Goal: Information Seeking & Learning: Compare options

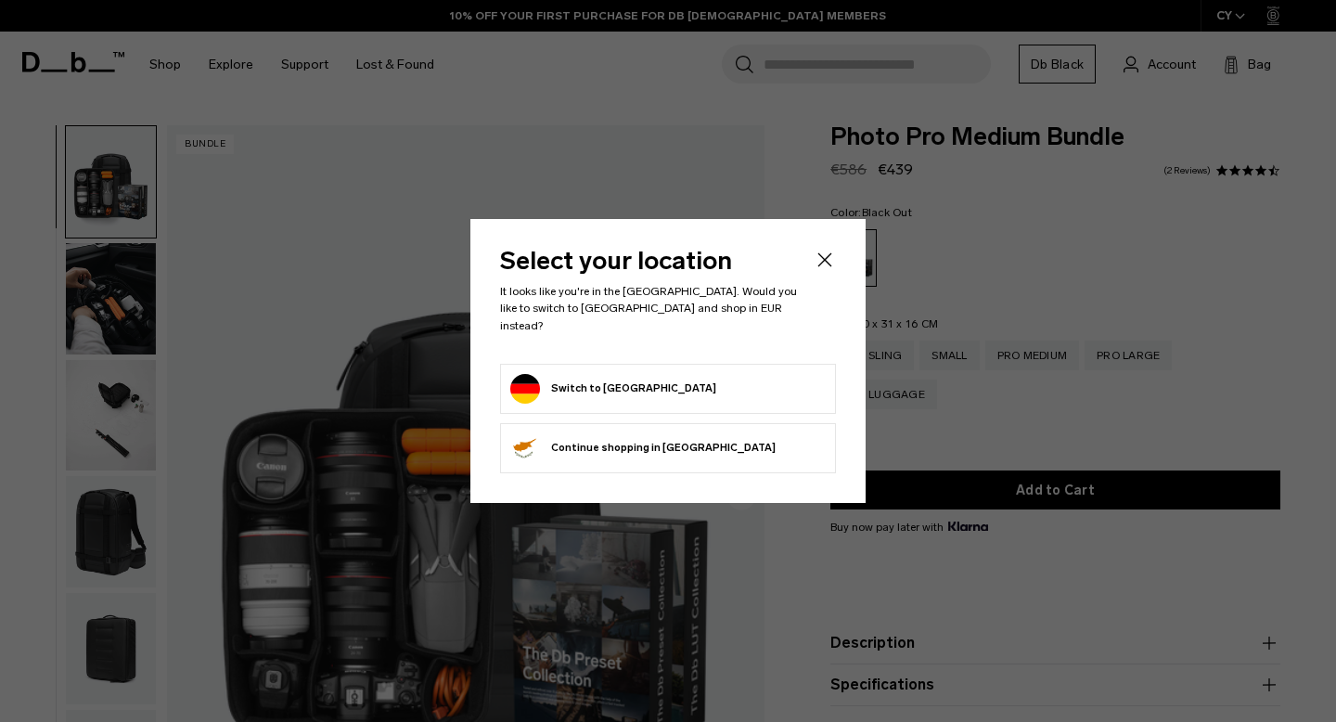
click at [655, 374] on form "Switch to Germany" at bounding box center [668, 389] width 316 height 30
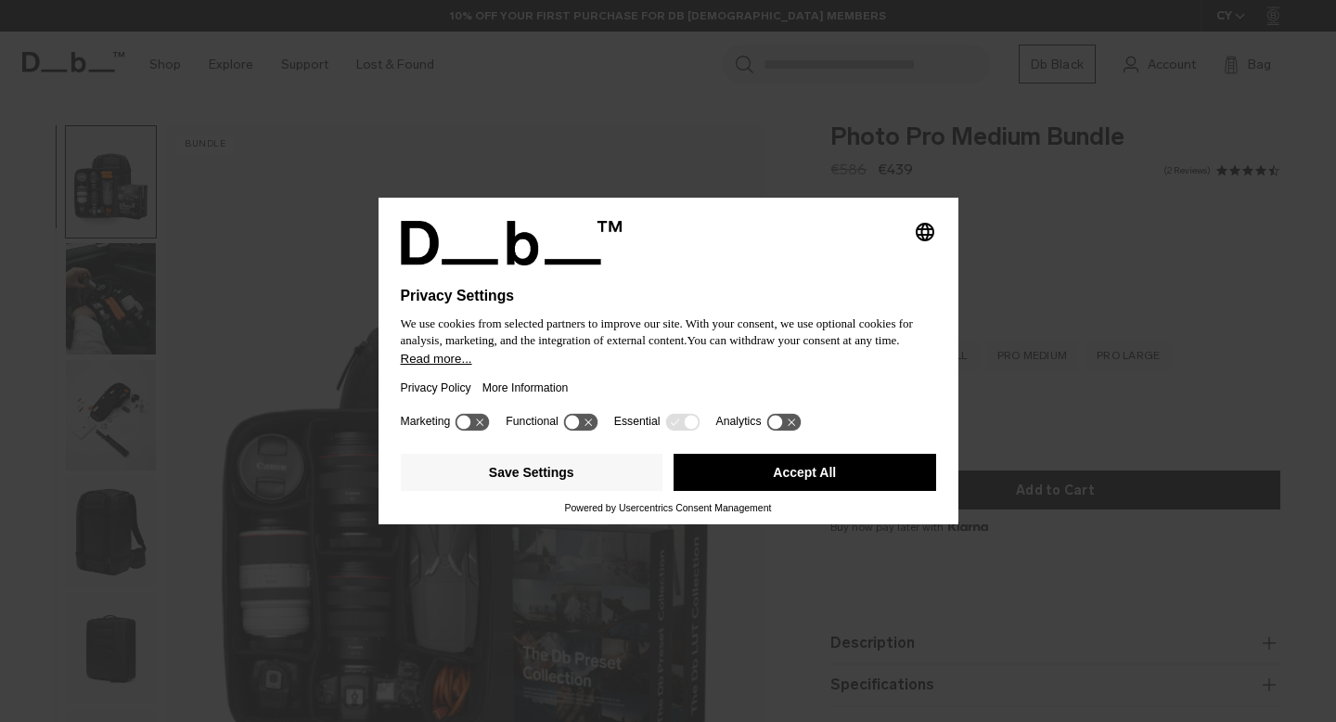
click at [764, 480] on button "Accept All" at bounding box center [805, 472] width 263 height 37
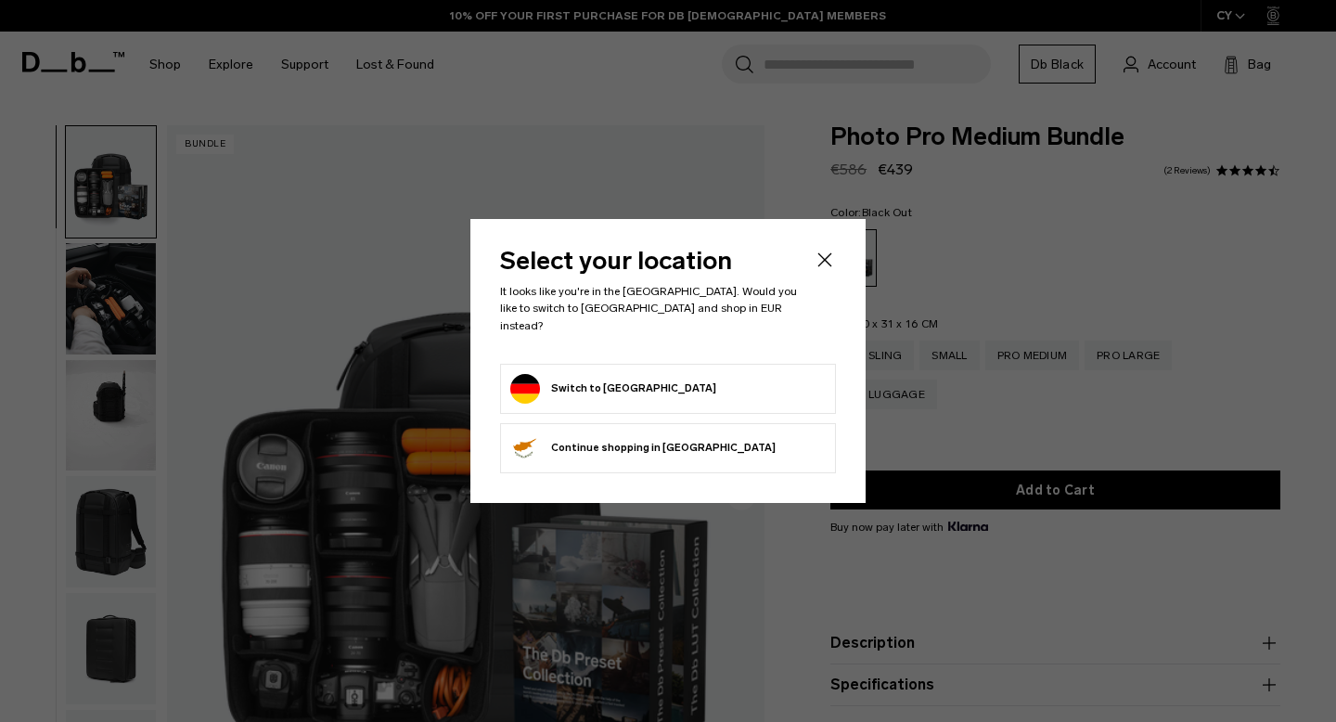
click at [677, 374] on form "Switch to Germany" at bounding box center [668, 389] width 316 height 30
click at [555, 375] on button "Switch to Germany" at bounding box center [613, 389] width 206 height 30
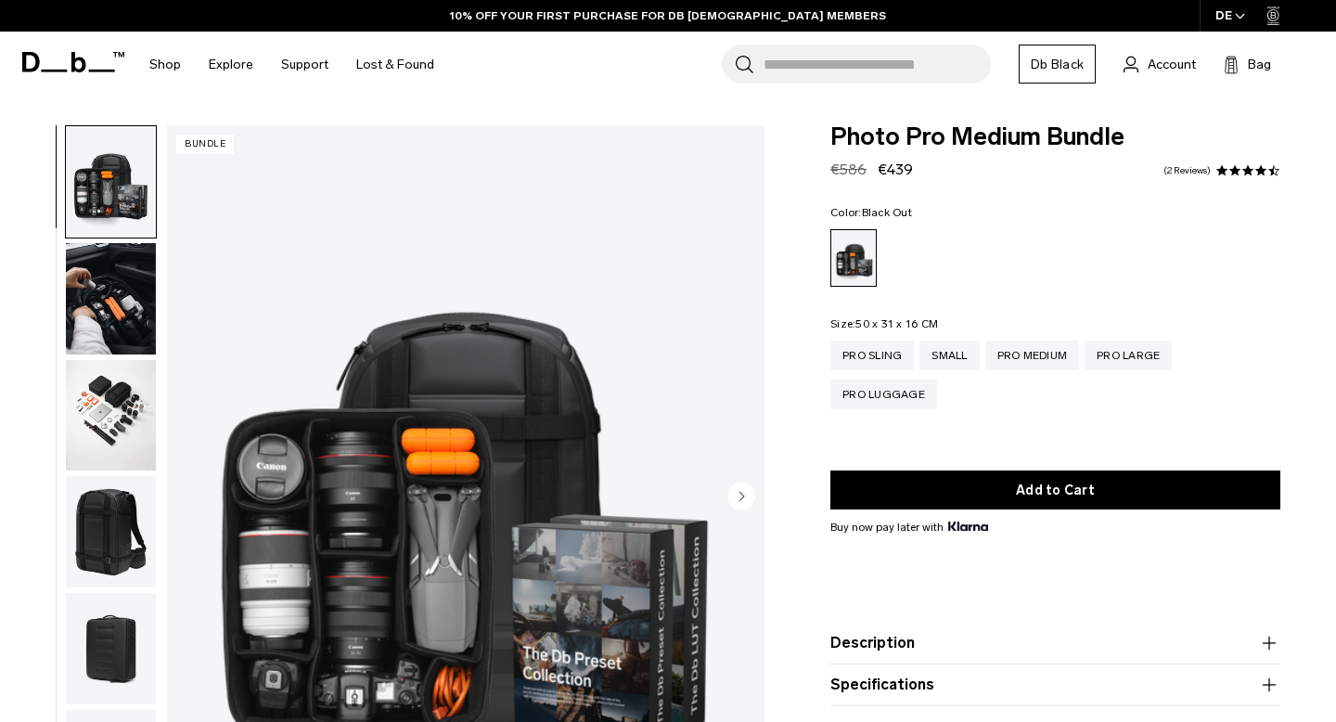
scroll to position [170, 0]
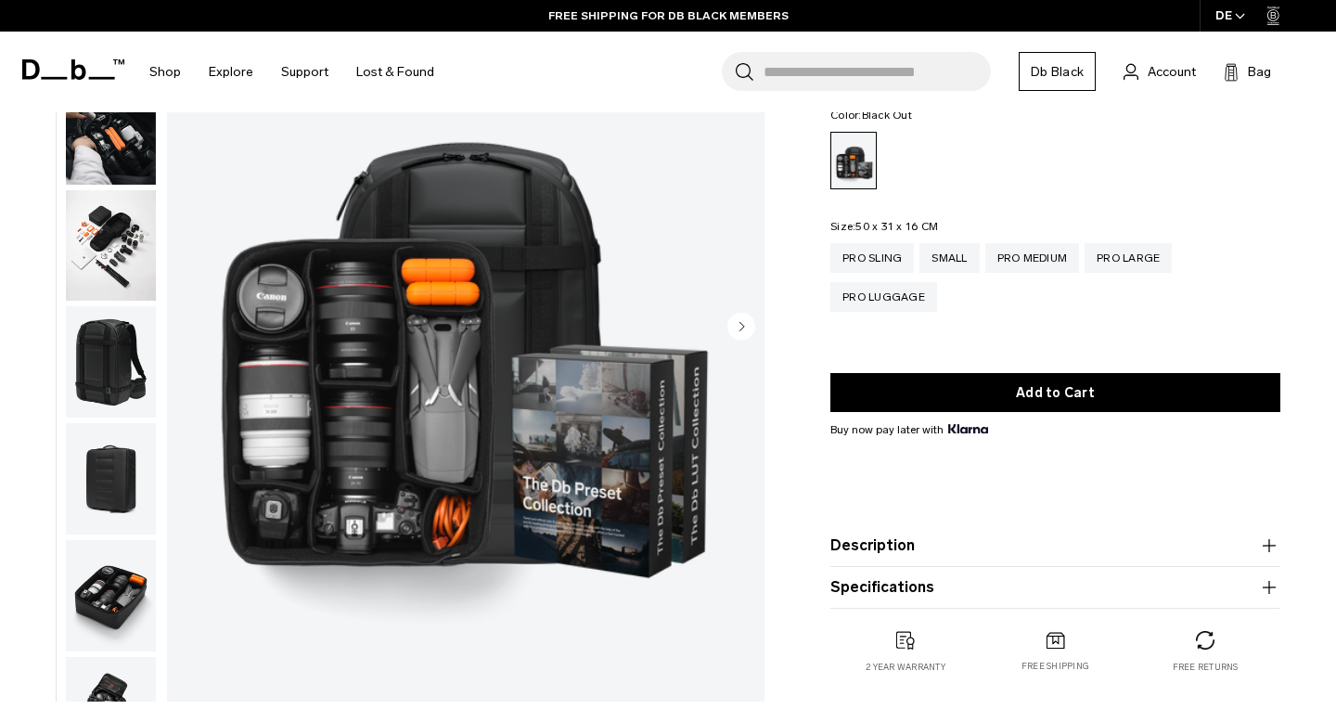
click at [106, 246] on img "button" at bounding box center [111, 245] width 90 height 111
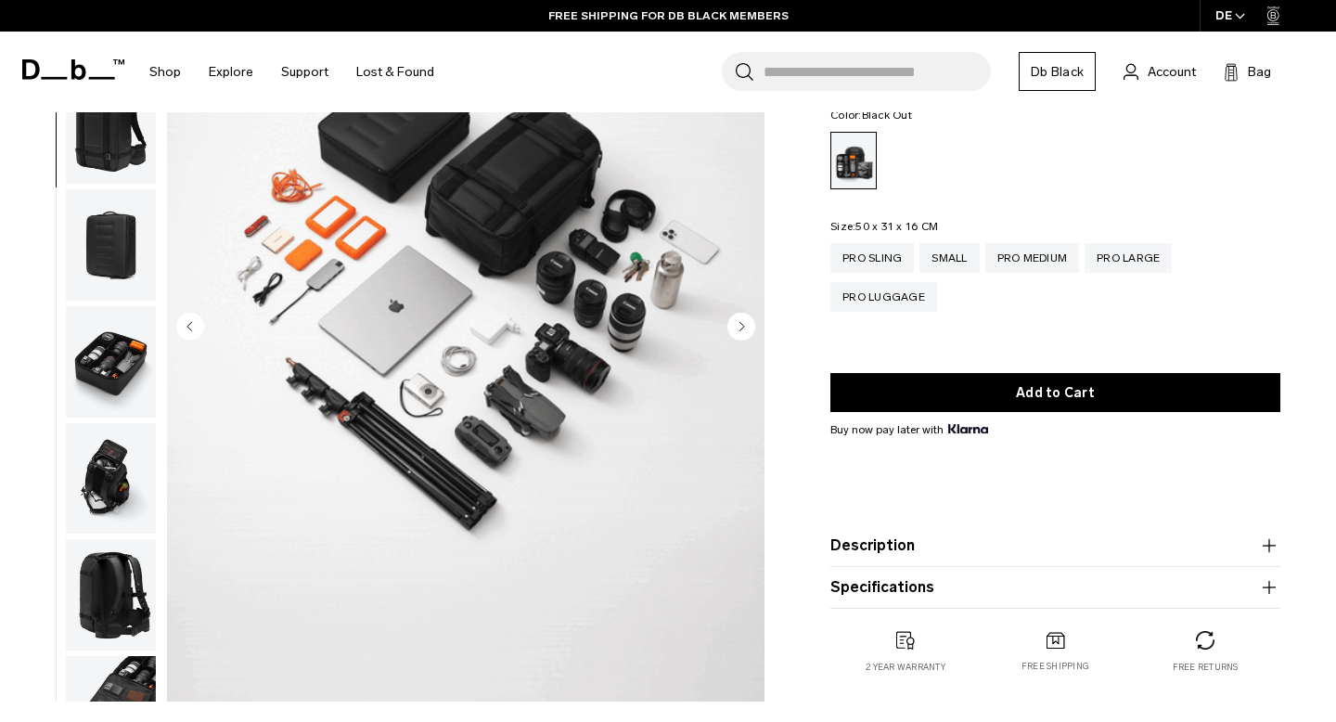
scroll to position [168, 0]
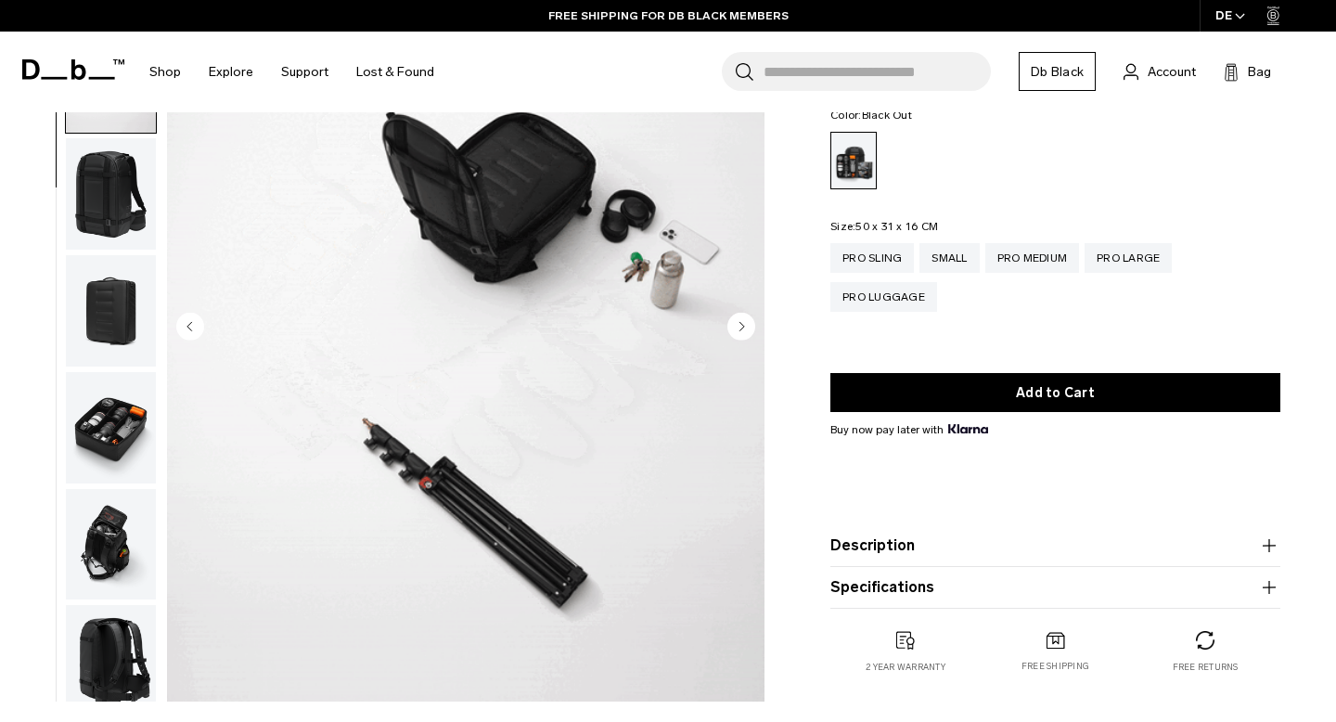
click at [104, 200] on img "button" at bounding box center [111, 193] width 90 height 111
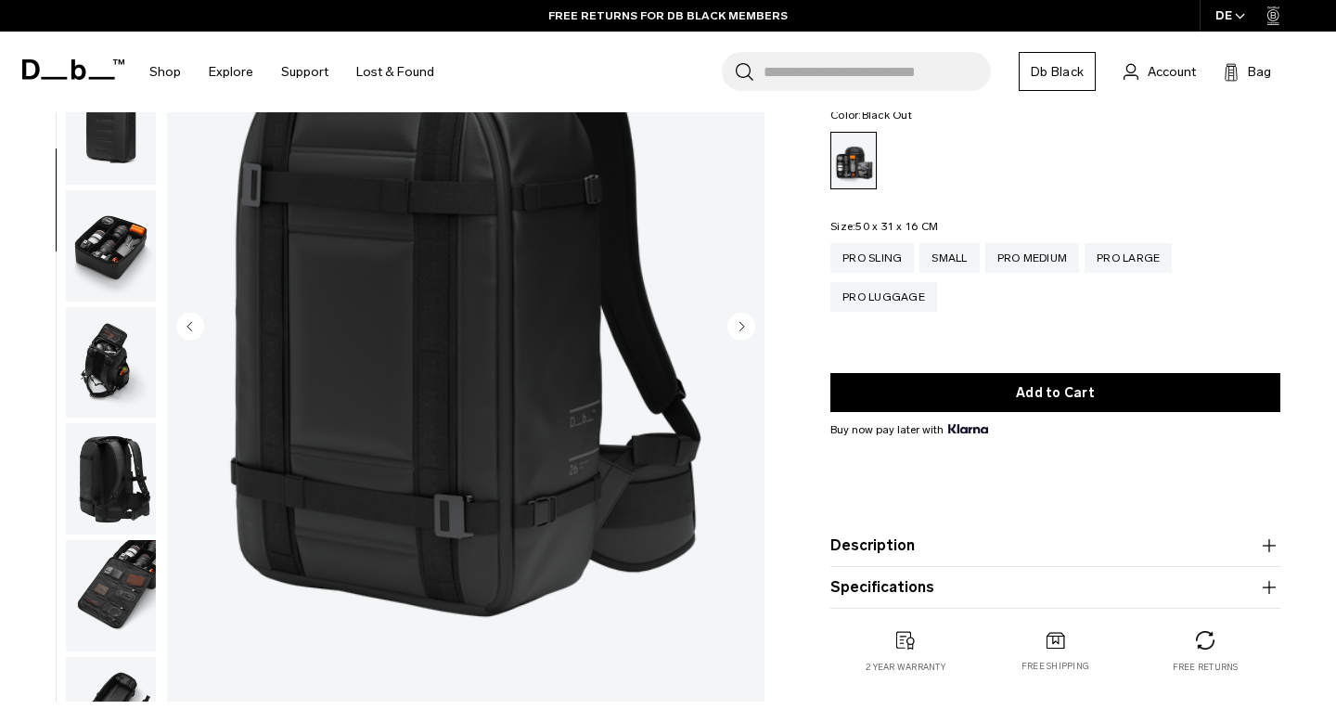
scroll to position [0, 0]
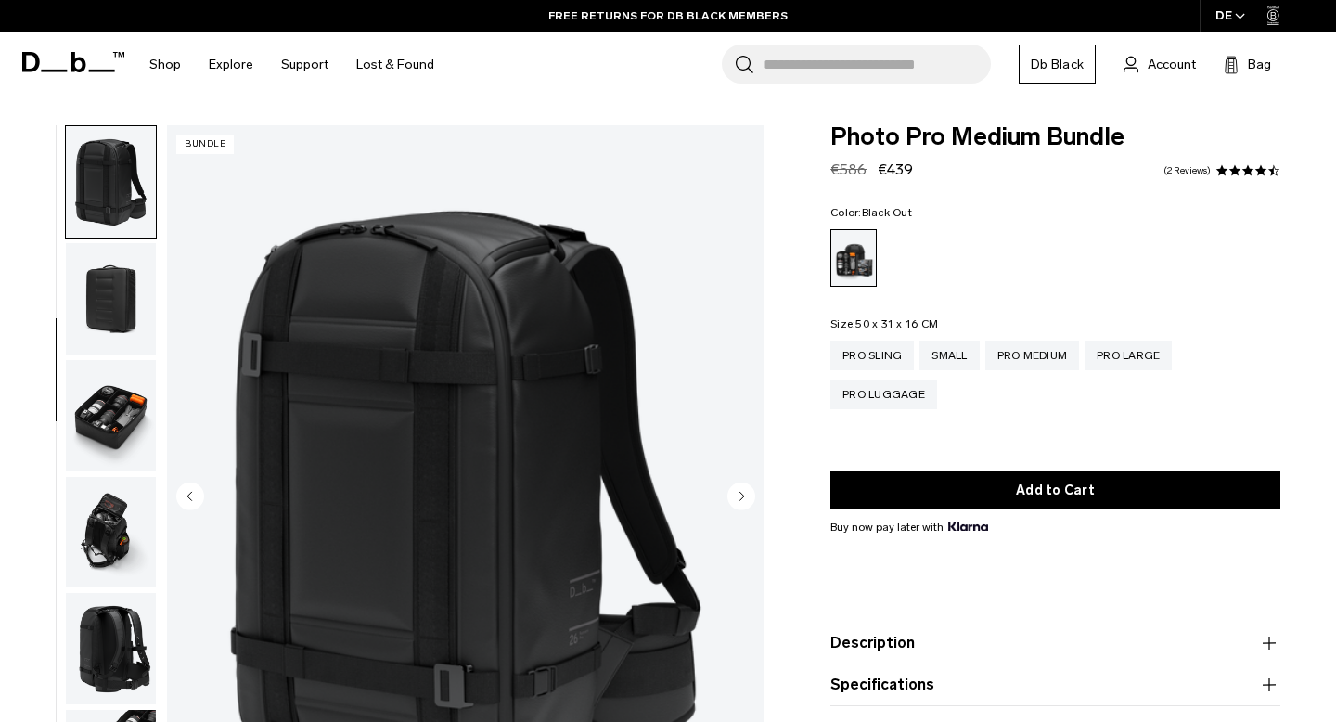
click at [113, 504] on img "button" at bounding box center [111, 532] width 90 height 111
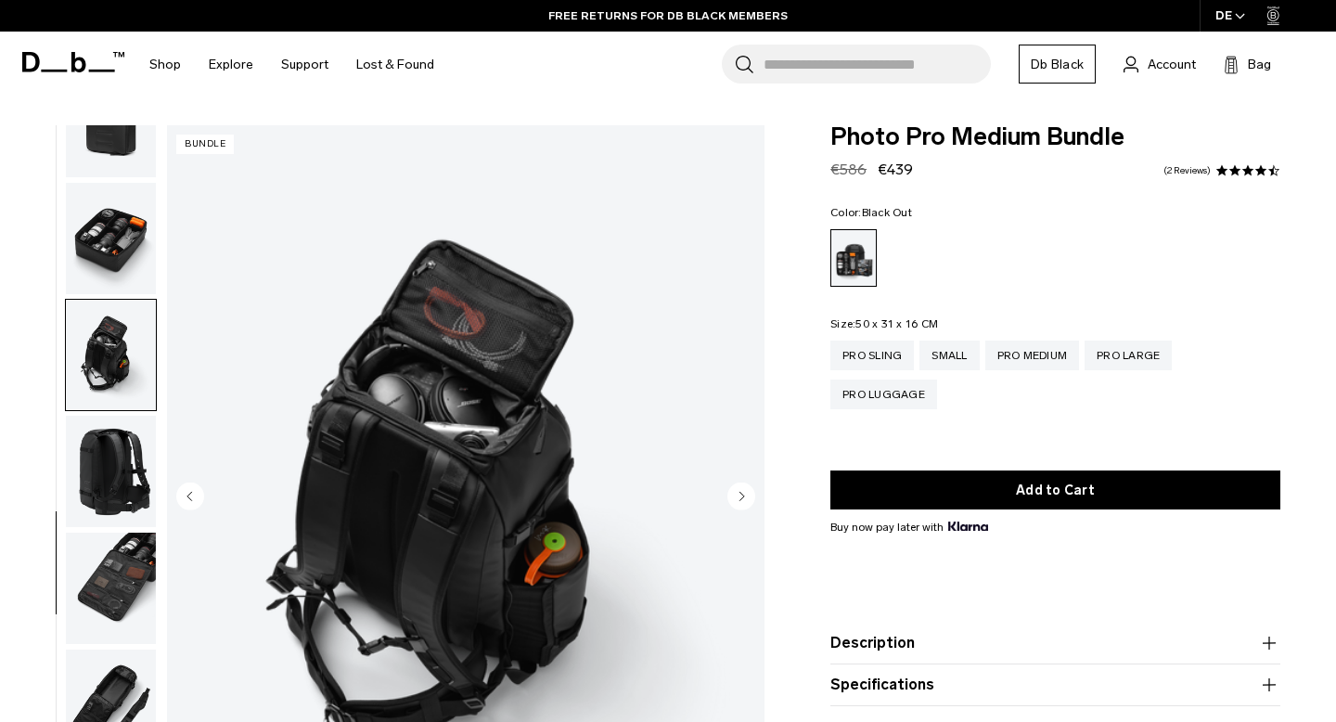
scroll to position [534, 0]
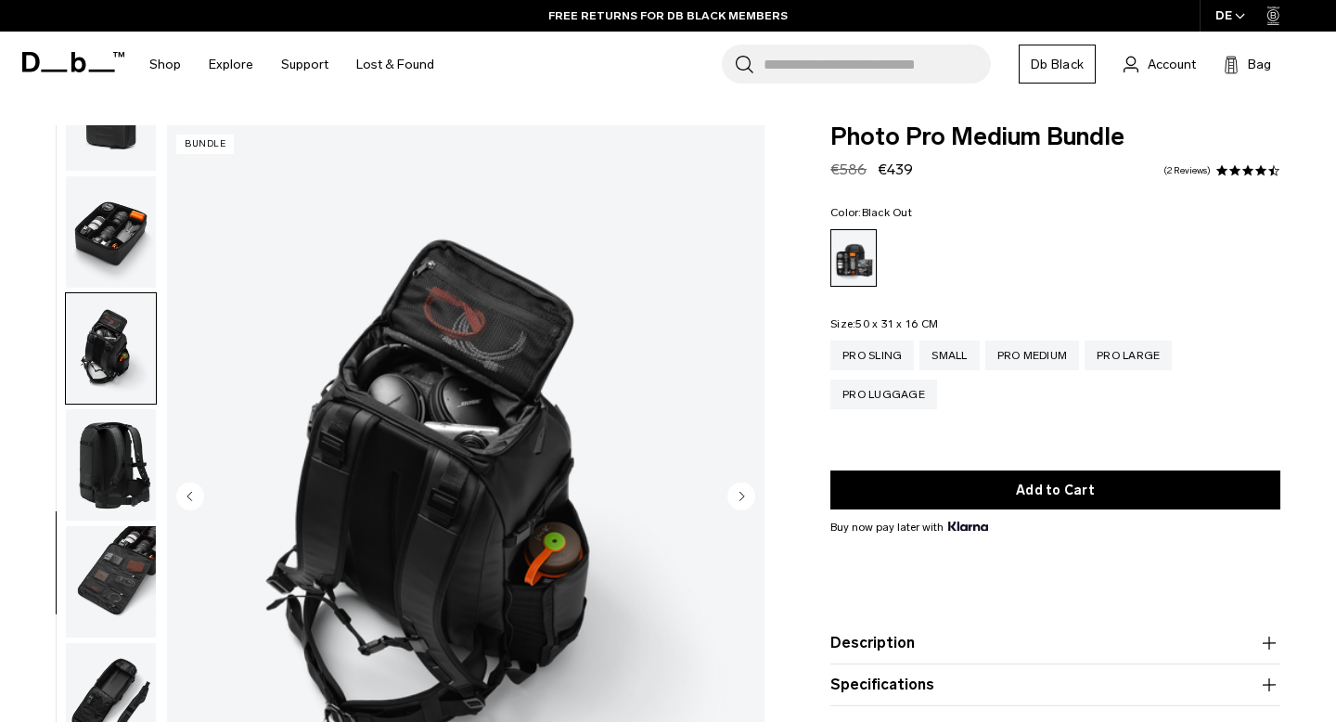
click at [91, 522] on ul at bounding box center [111, 498] width 92 height 746
click at [112, 489] on img "button" at bounding box center [111, 464] width 90 height 111
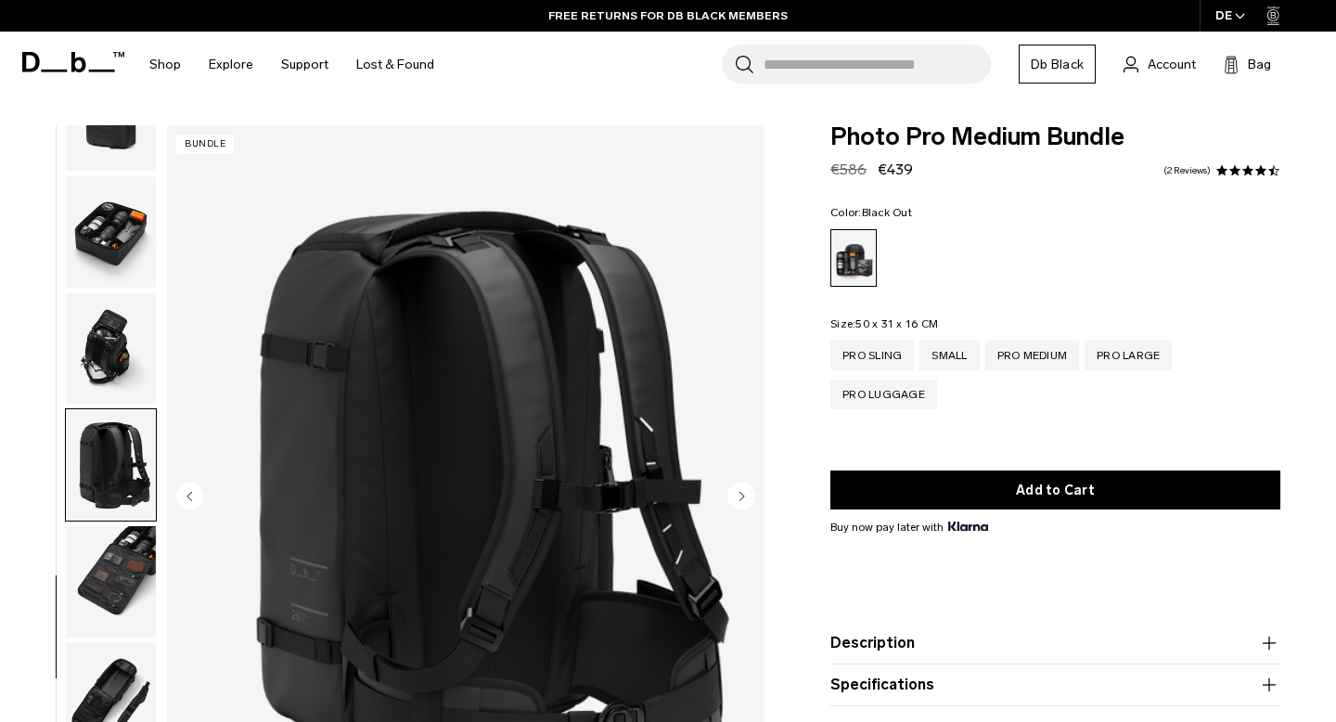
click at [110, 556] on img "button" at bounding box center [111, 581] width 90 height 111
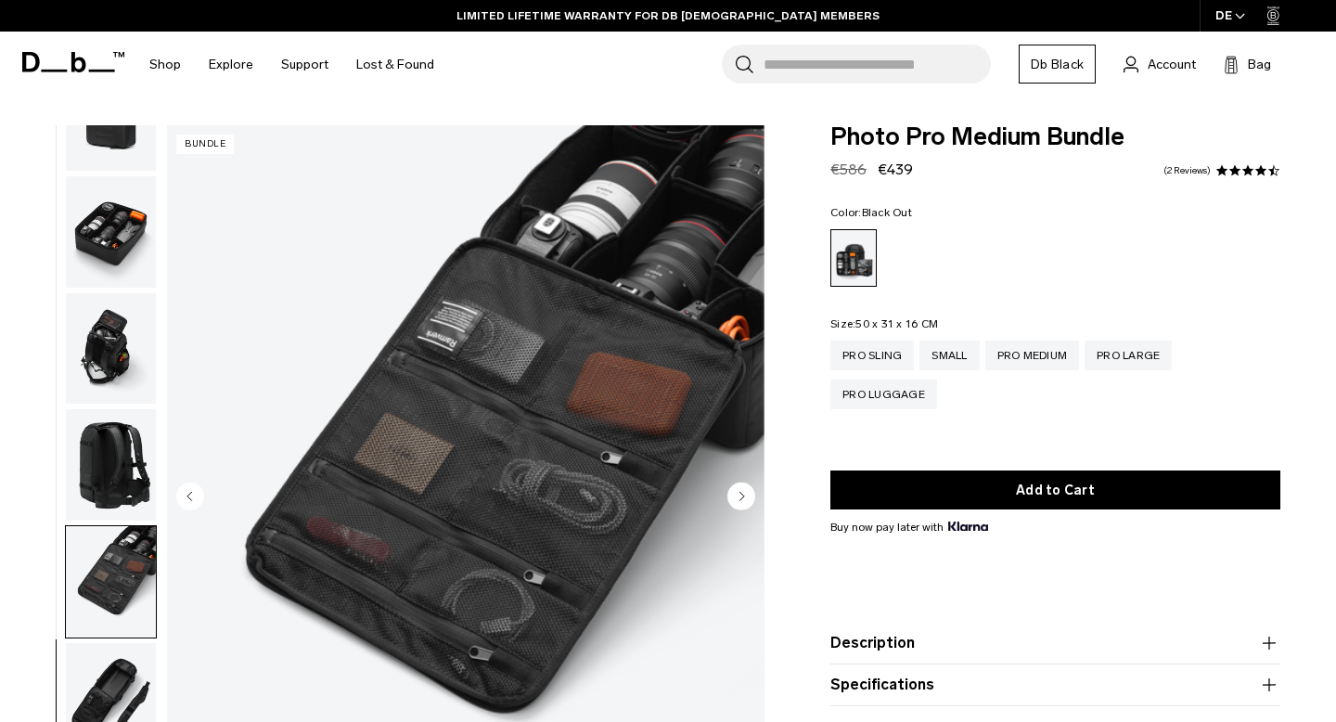
scroll to position [25, 0]
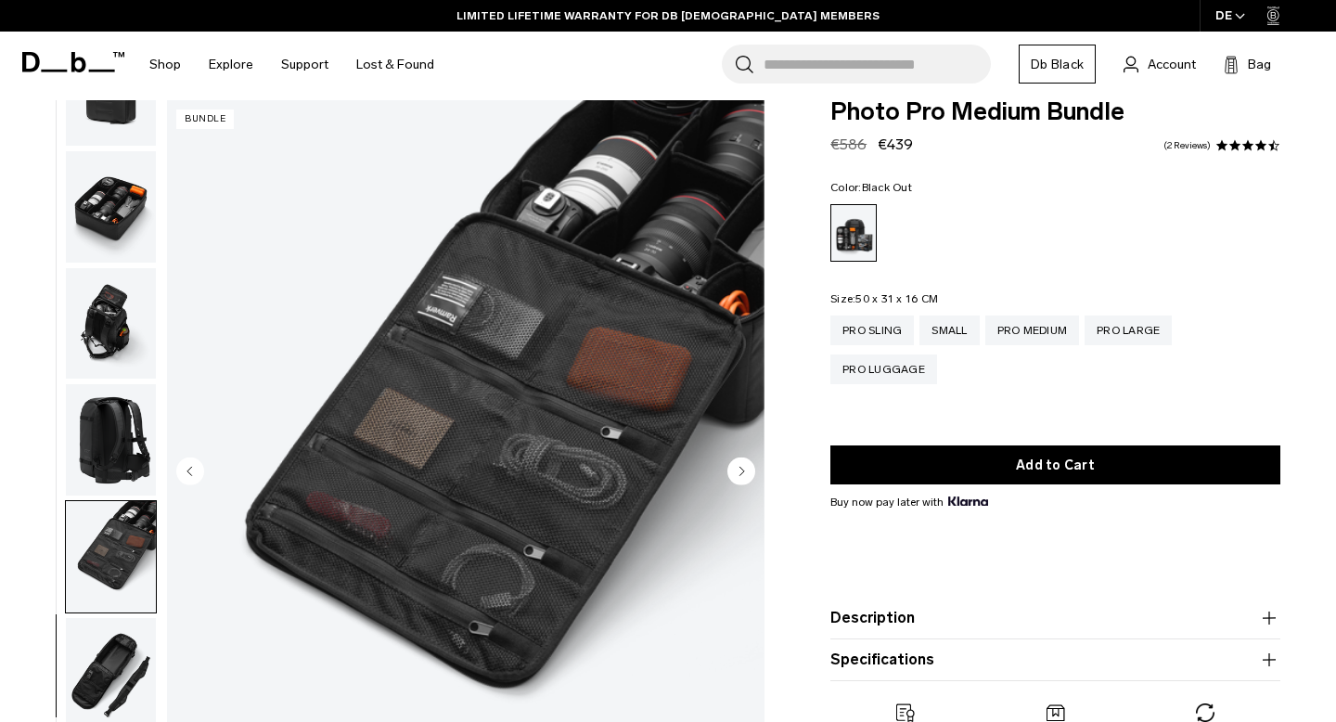
click at [102, 669] on img "button" at bounding box center [111, 673] width 90 height 111
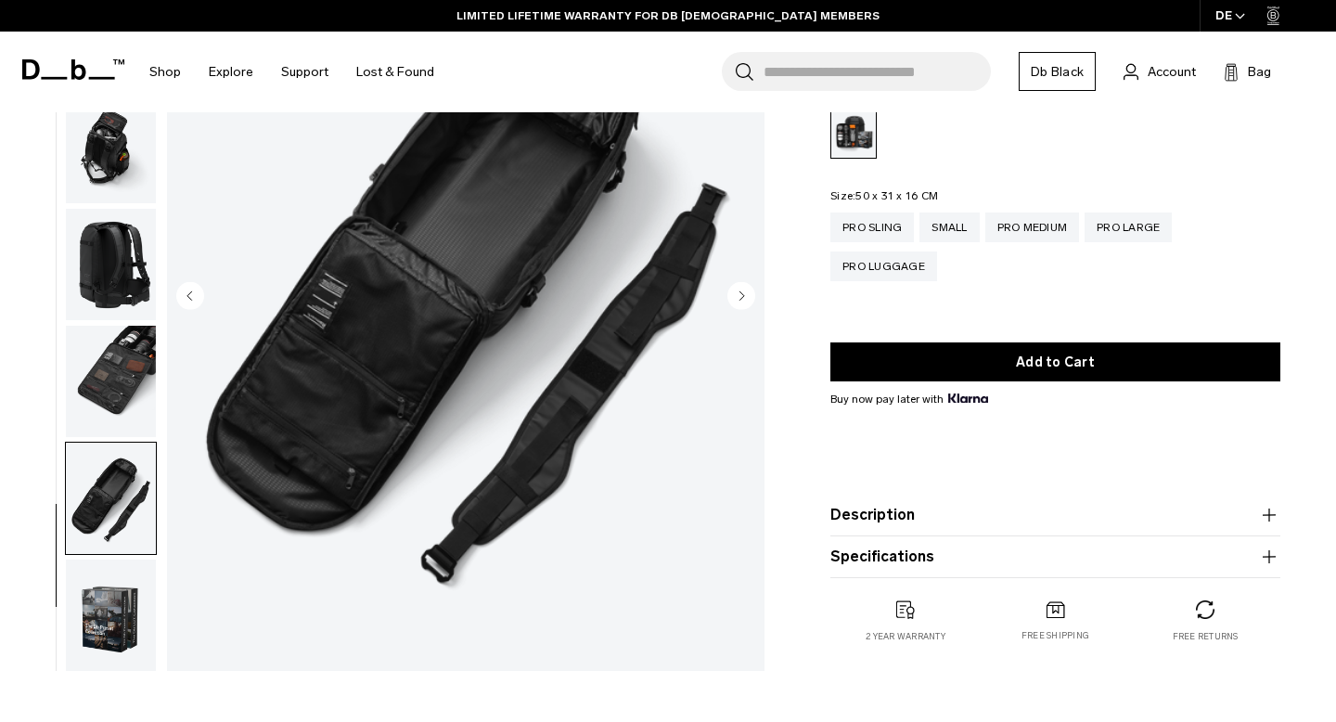
scroll to position [233, 0]
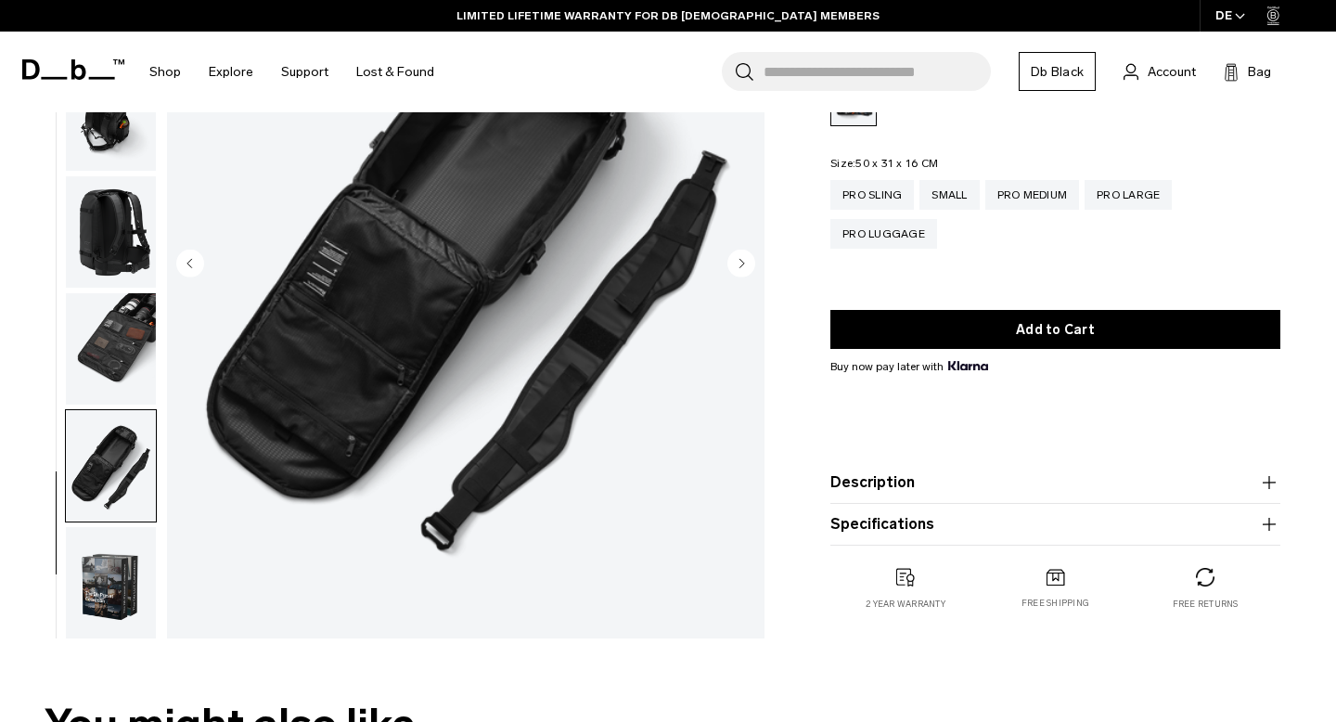
click at [101, 569] on img "button" at bounding box center [111, 582] width 90 height 111
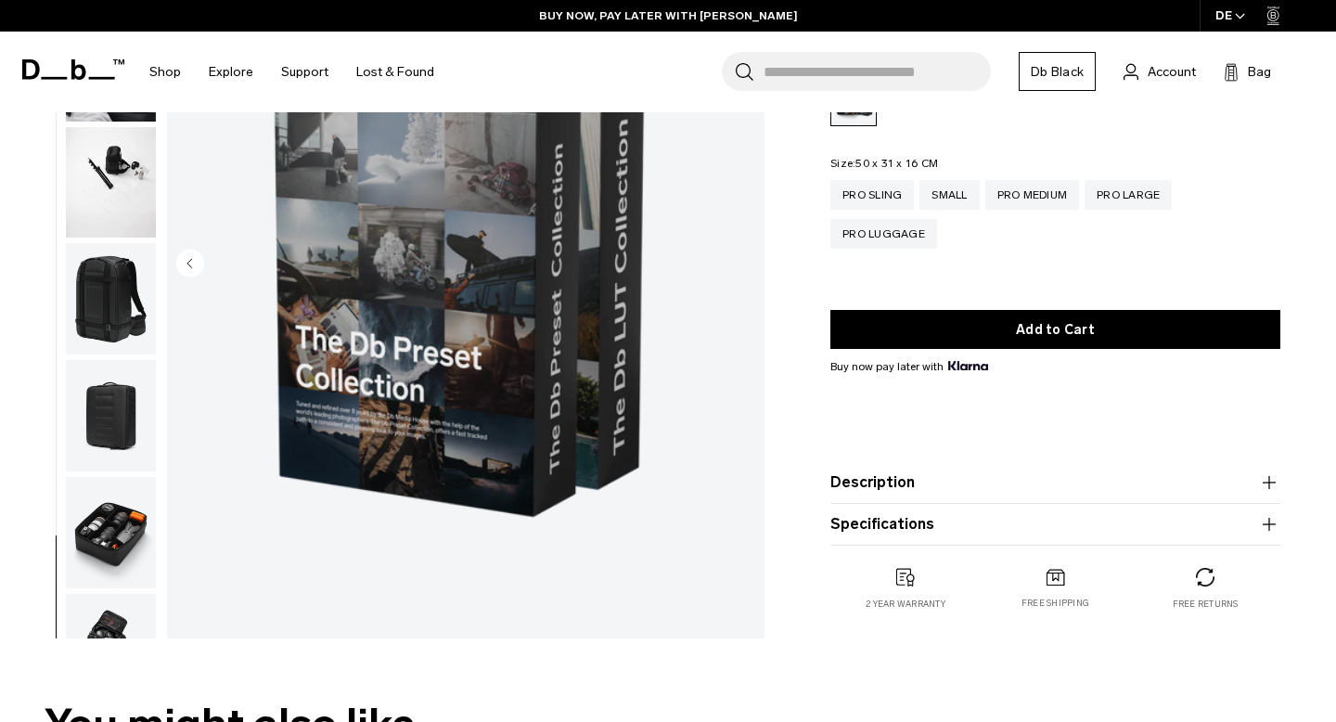
scroll to position [0, 0]
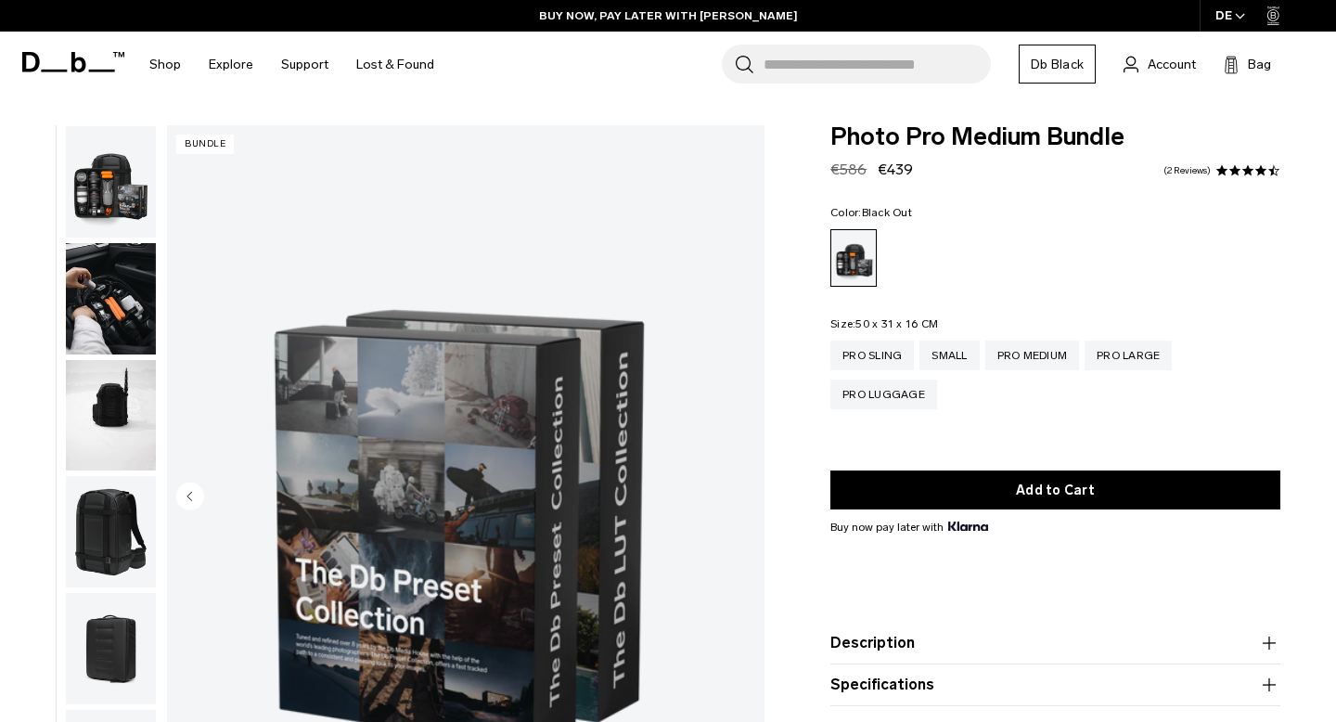
click at [136, 180] on img "button" at bounding box center [111, 181] width 90 height 111
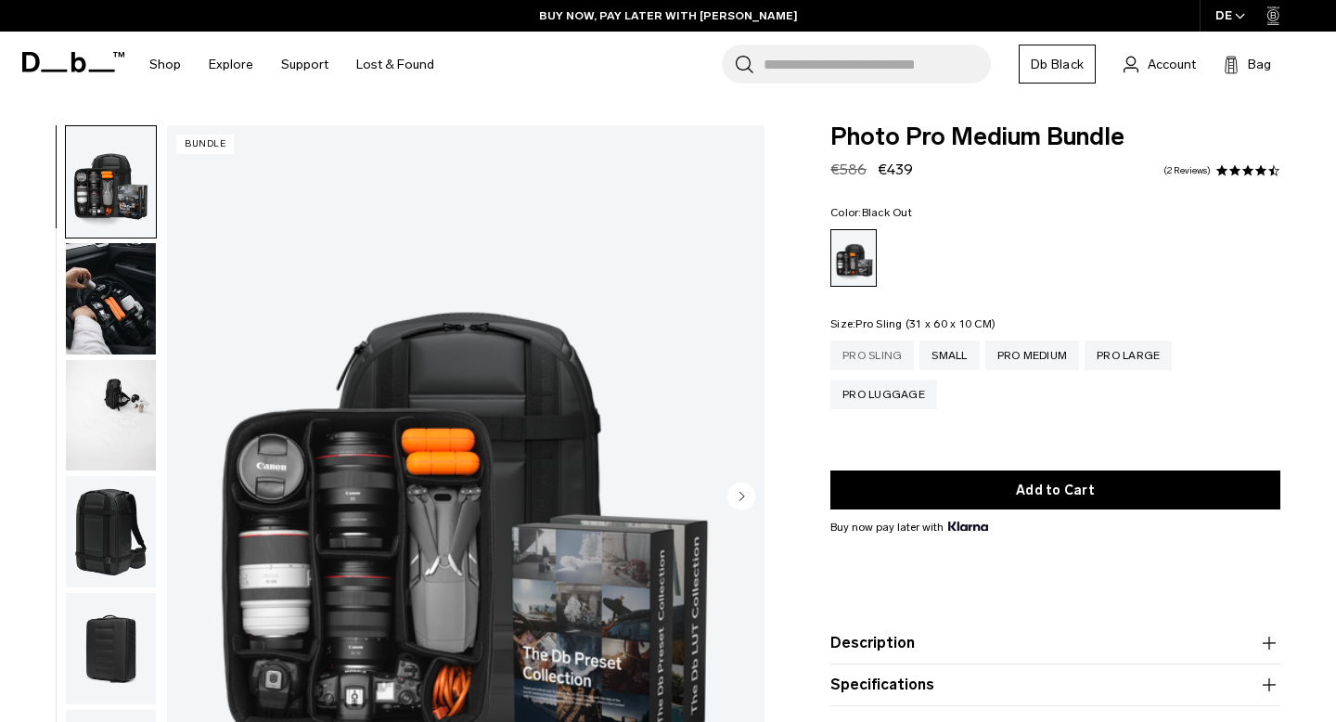
click at [886, 362] on div "Pro Sling" at bounding box center [873, 356] width 84 height 30
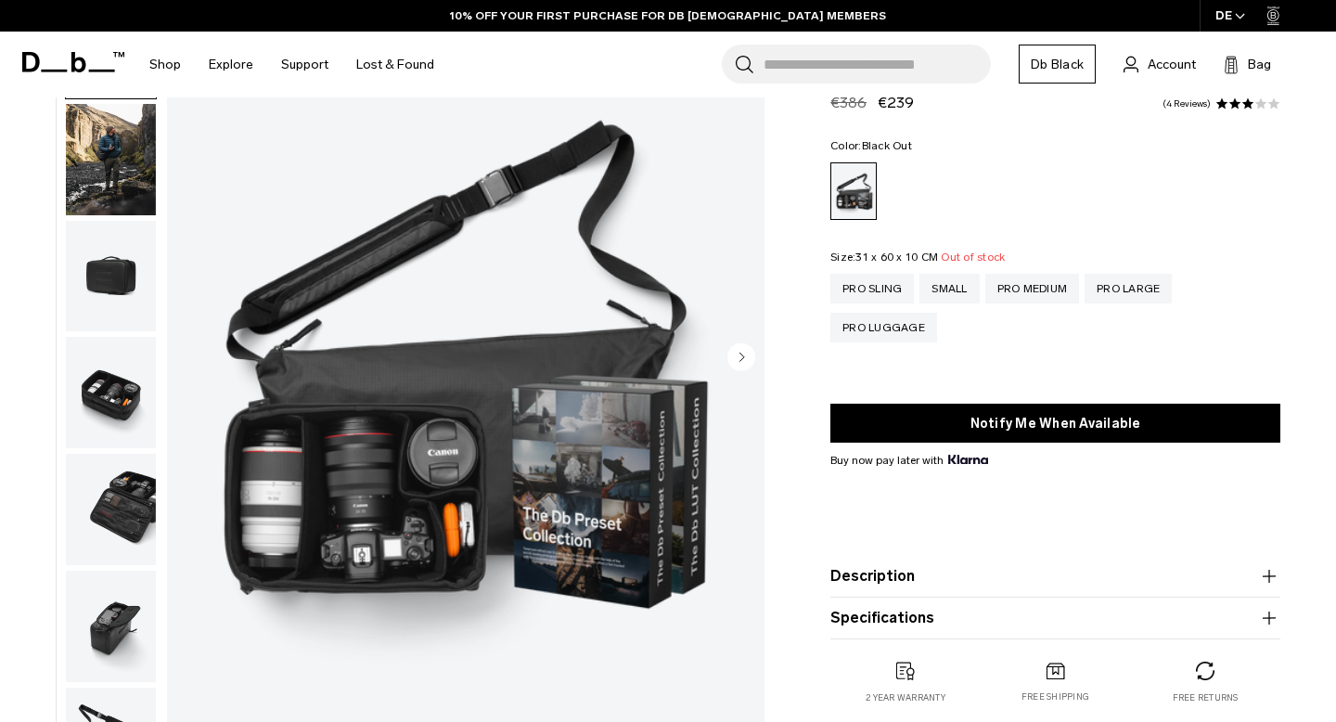
click at [62, 256] on div at bounding box center [106, 359] width 101 height 746
click at [92, 262] on img "button" at bounding box center [111, 276] width 90 height 111
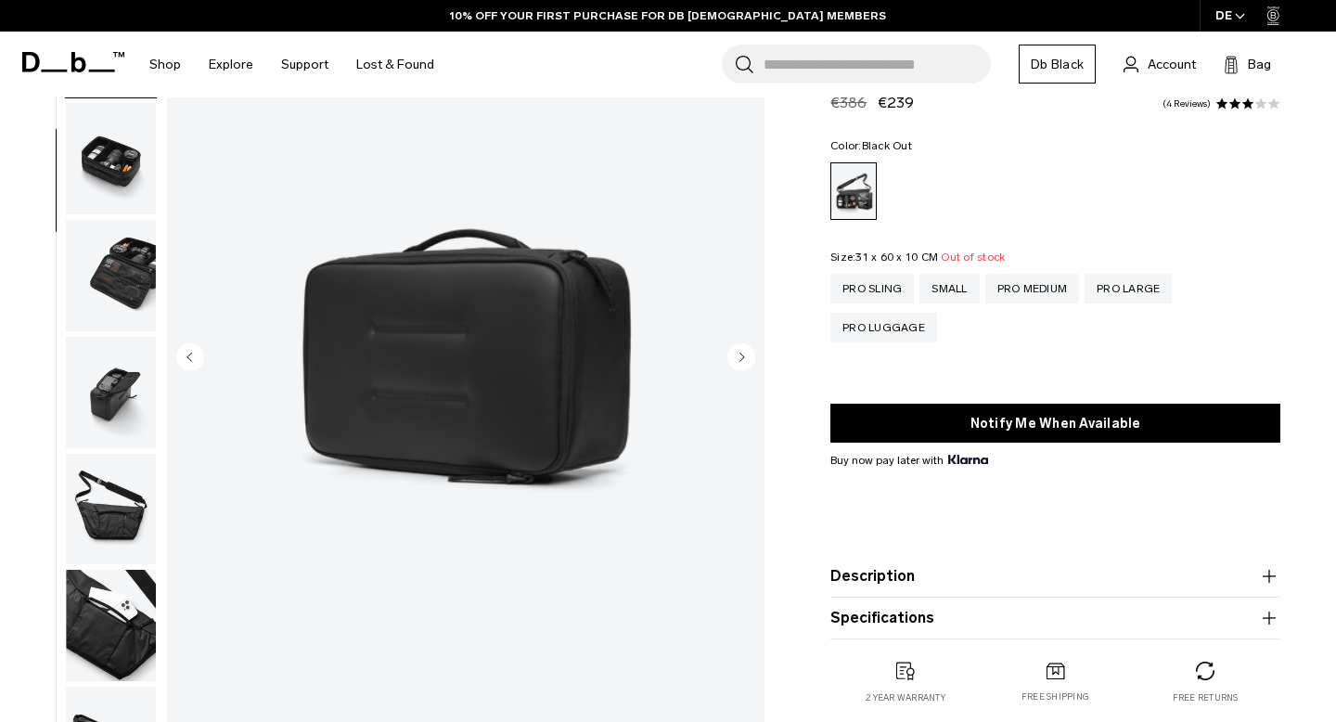
click at [110, 203] on img "button" at bounding box center [111, 158] width 90 height 111
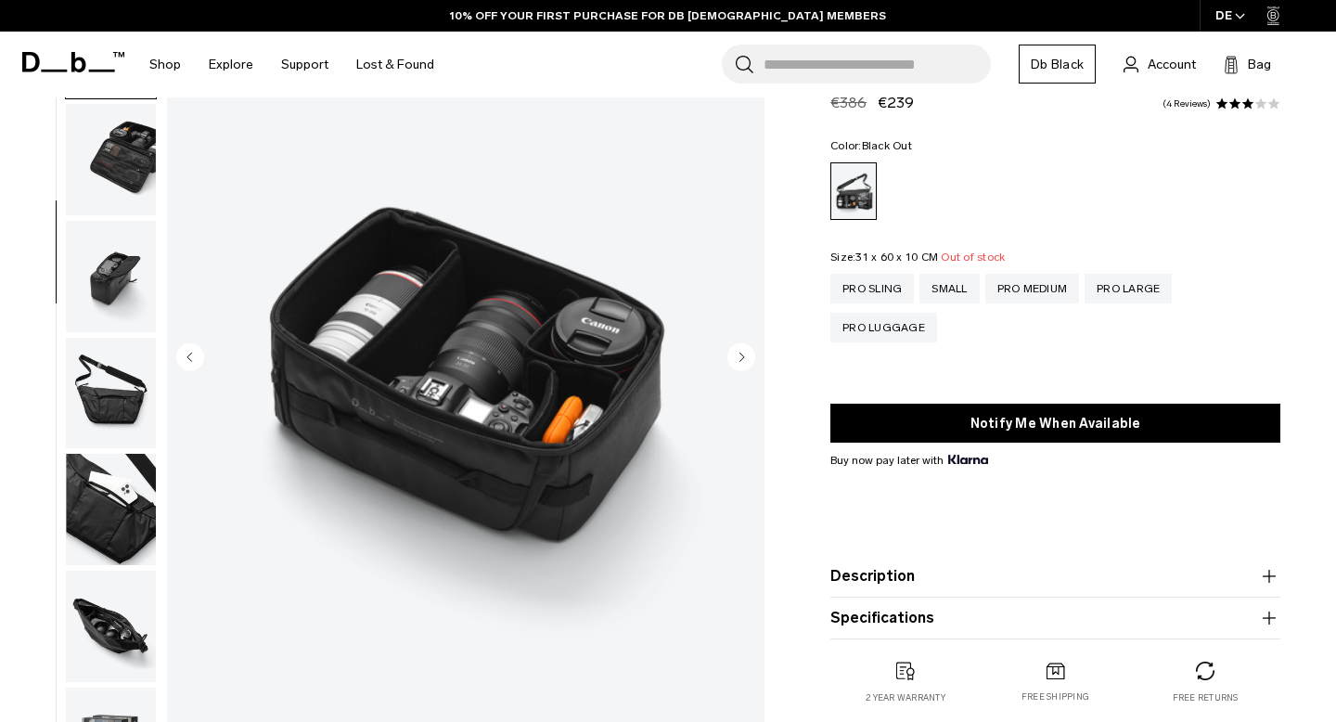
click at [109, 224] on img "button" at bounding box center [111, 276] width 90 height 111
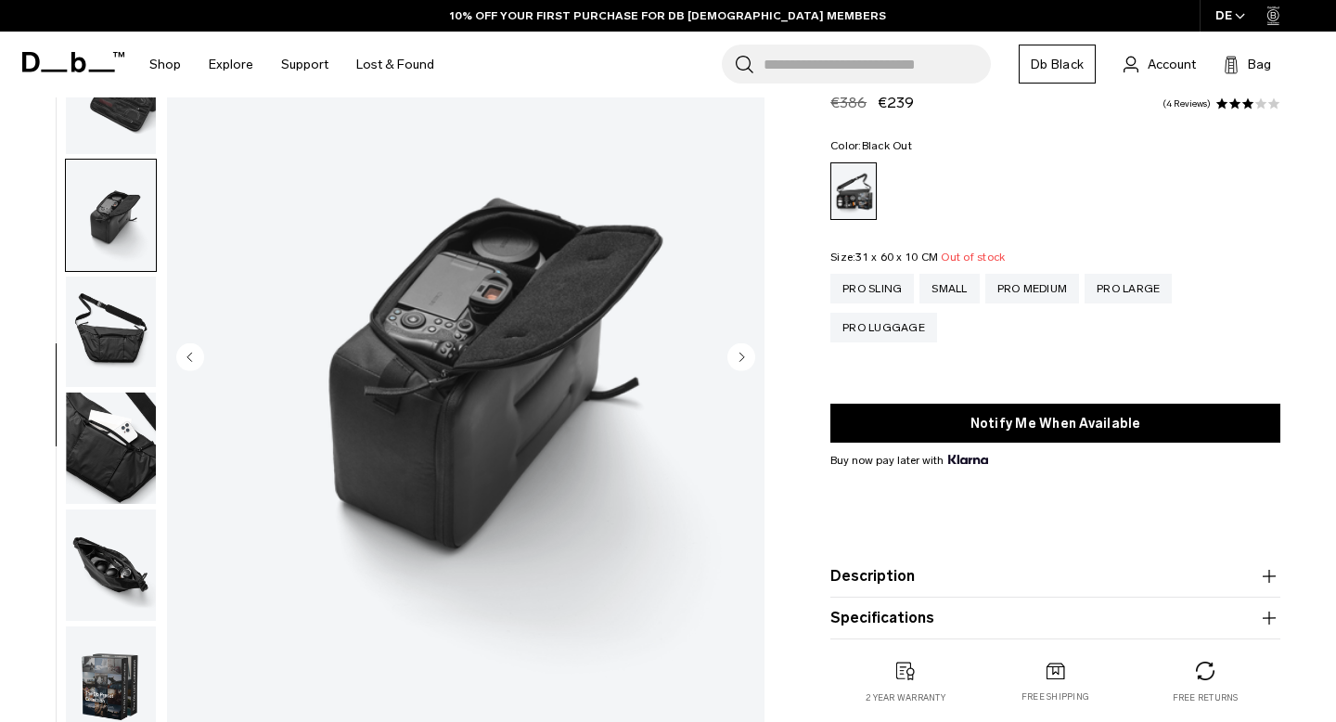
scroll to position [418, 0]
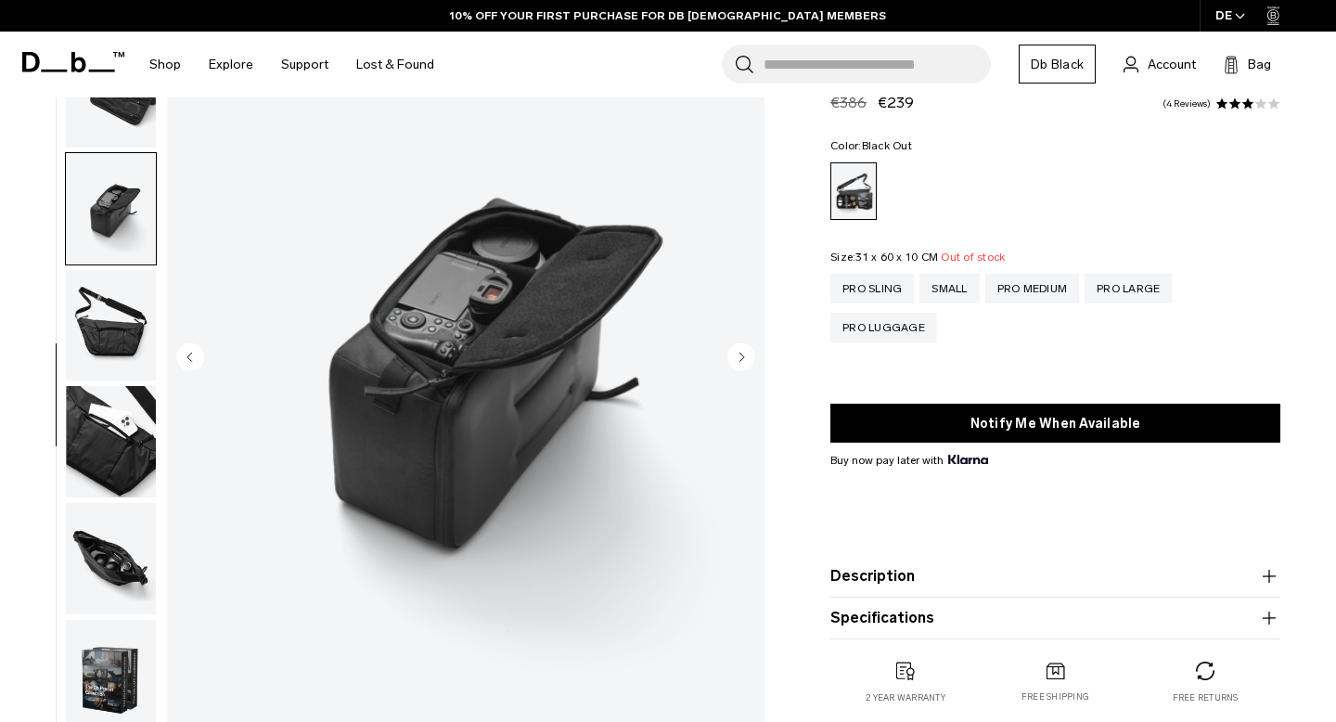
click at [109, 224] on img "button" at bounding box center [111, 208] width 90 height 111
click at [110, 260] on img "button" at bounding box center [111, 208] width 90 height 111
click at [110, 323] on img "button" at bounding box center [111, 325] width 90 height 111
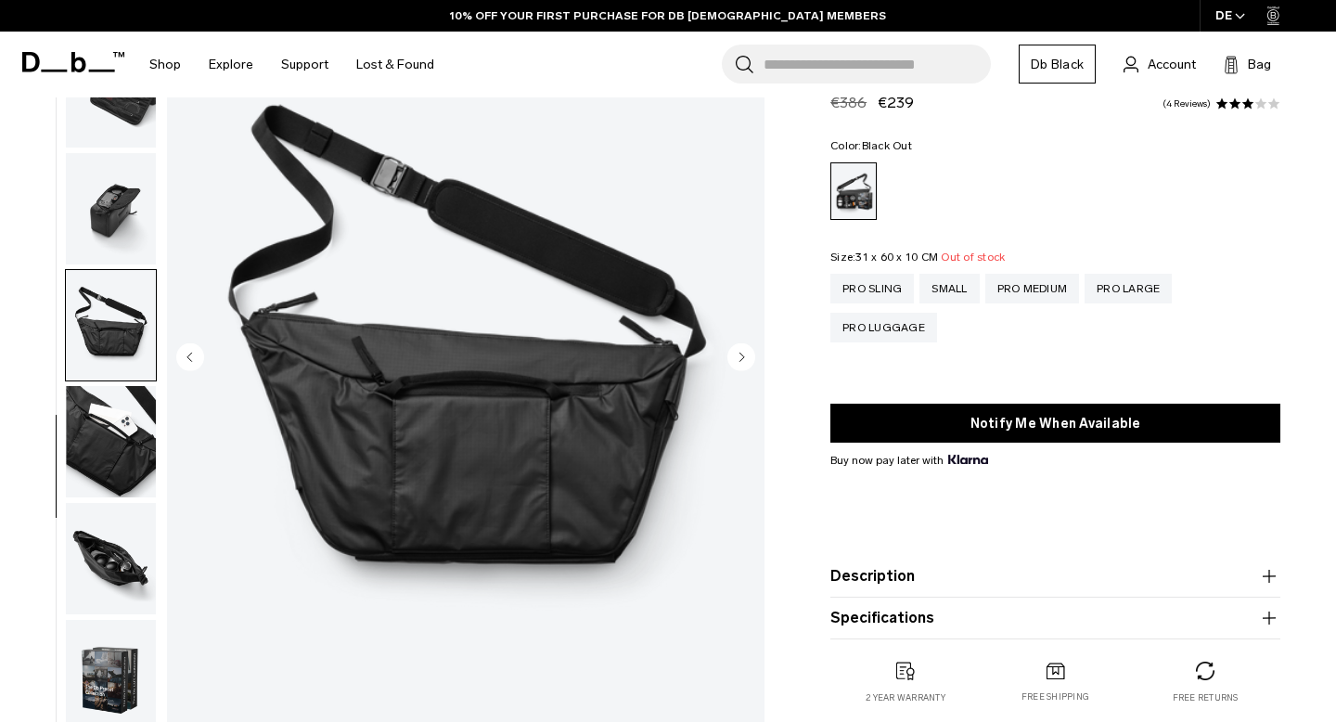
click at [108, 416] on img "button" at bounding box center [111, 441] width 90 height 111
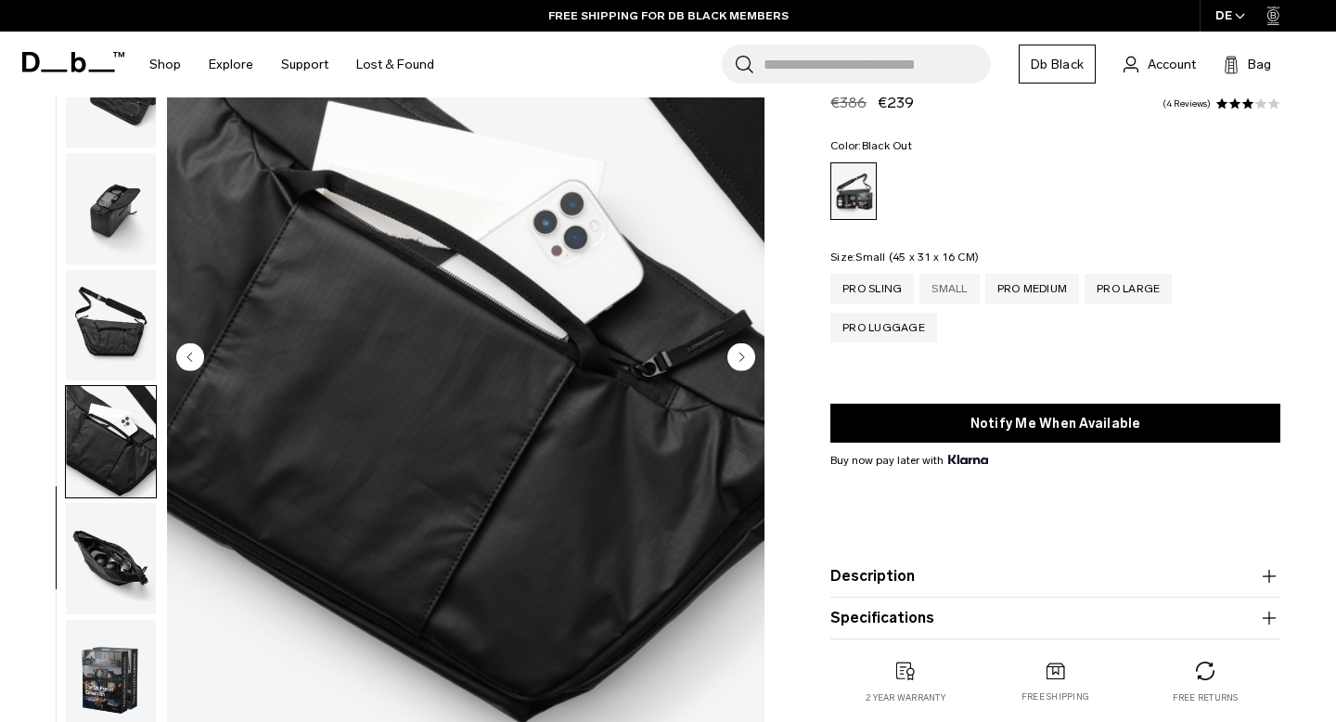
click at [962, 292] on div "Small" at bounding box center [949, 289] width 59 height 30
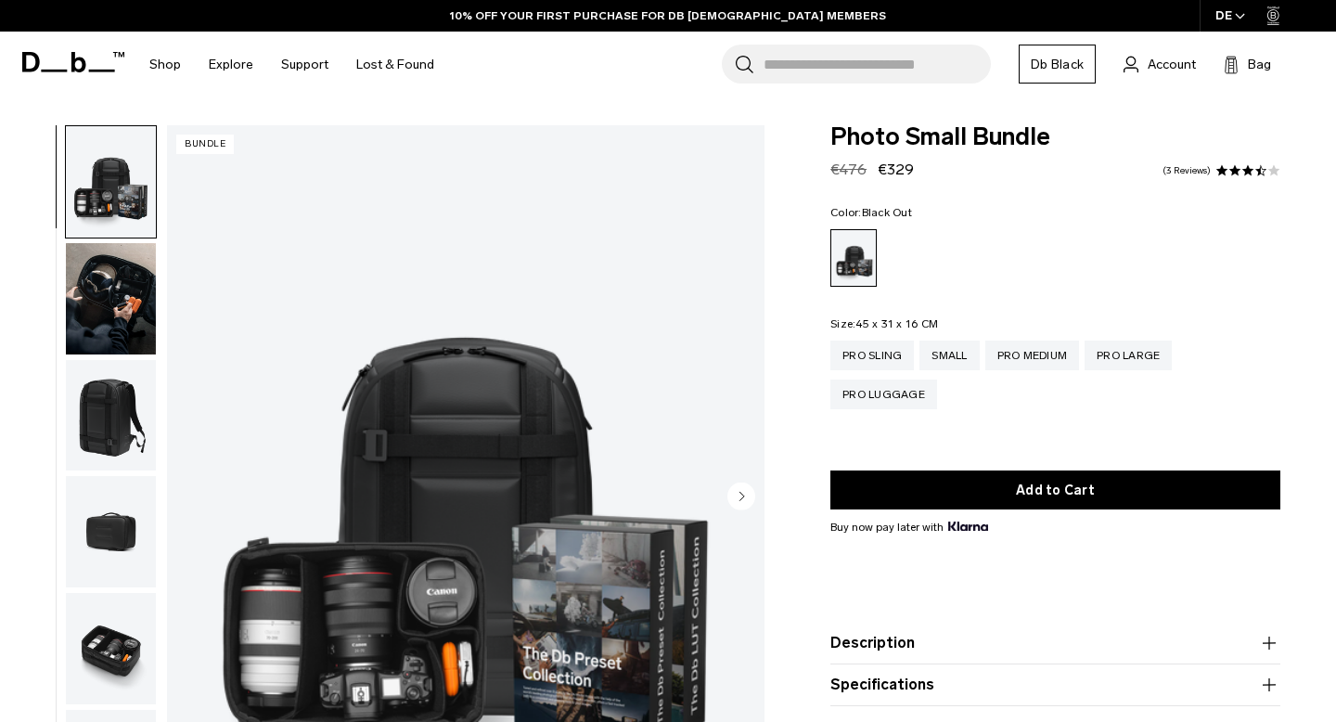
click at [111, 295] on img "button" at bounding box center [111, 298] width 90 height 111
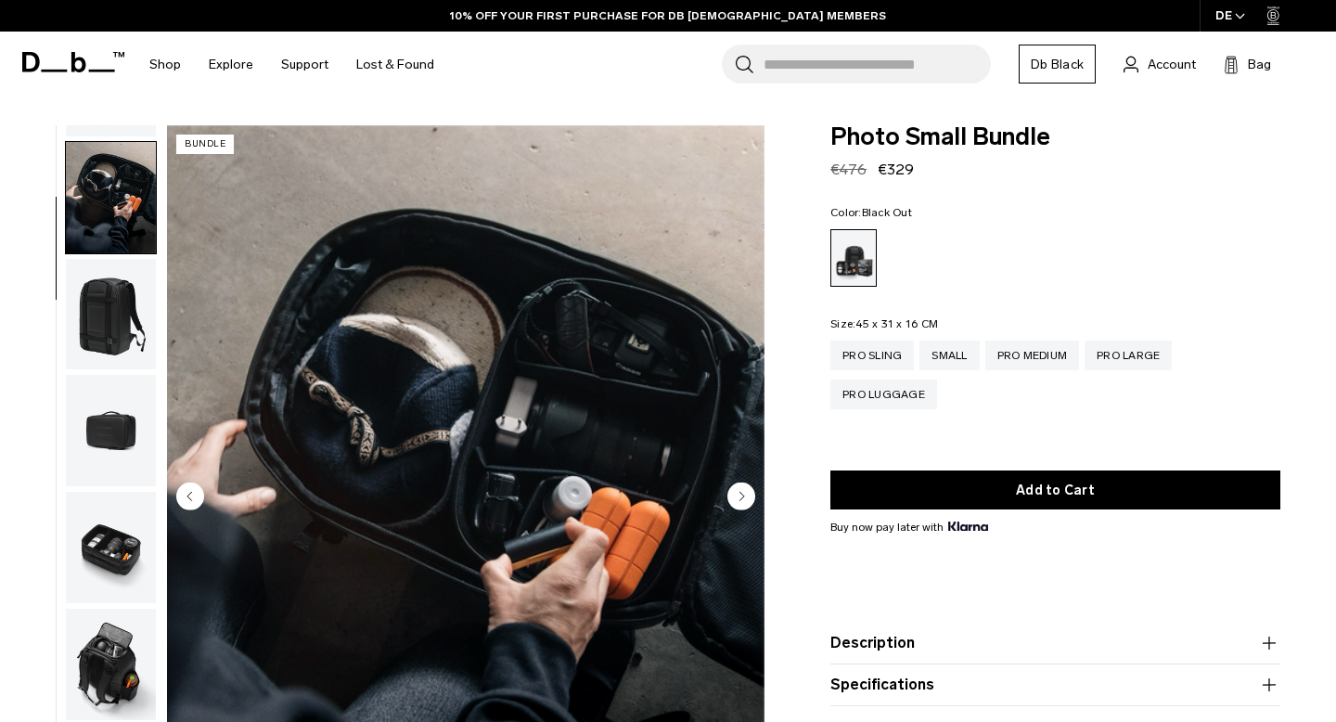
scroll to position [117, 0]
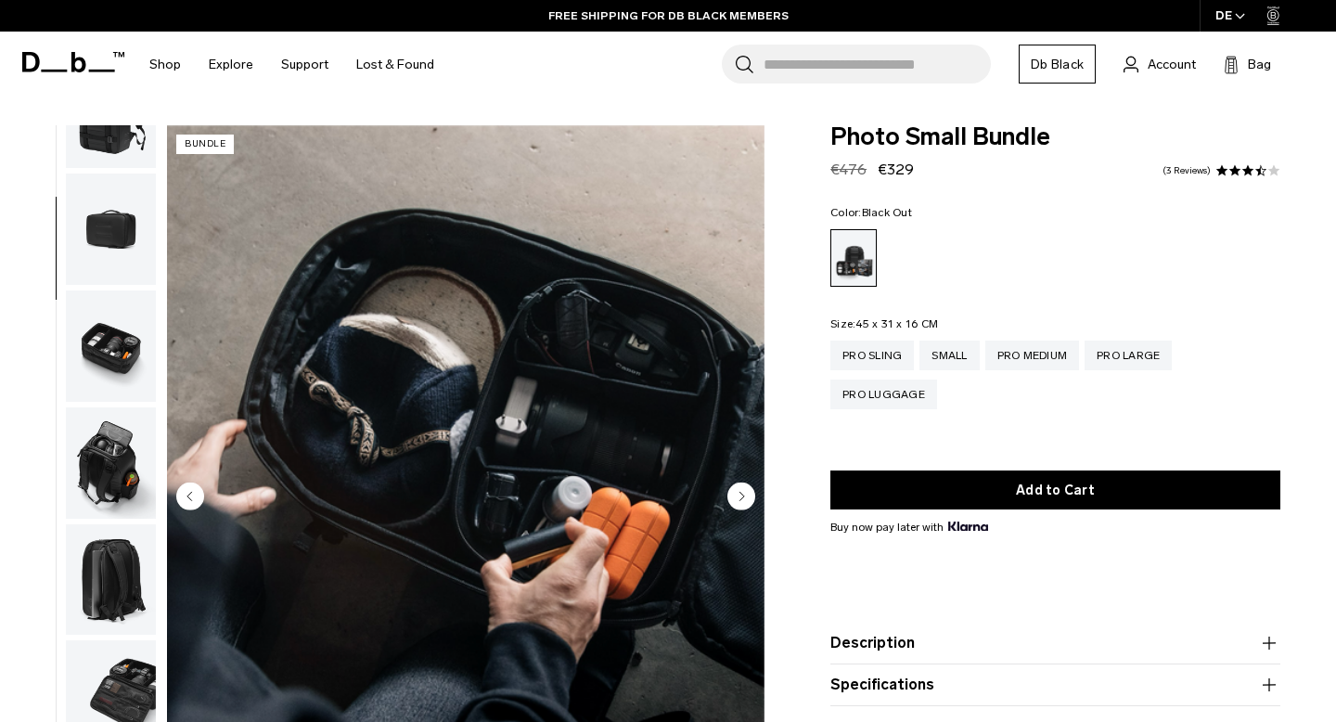
click at [98, 500] on img "button" at bounding box center [111, 462] width 90 height 111
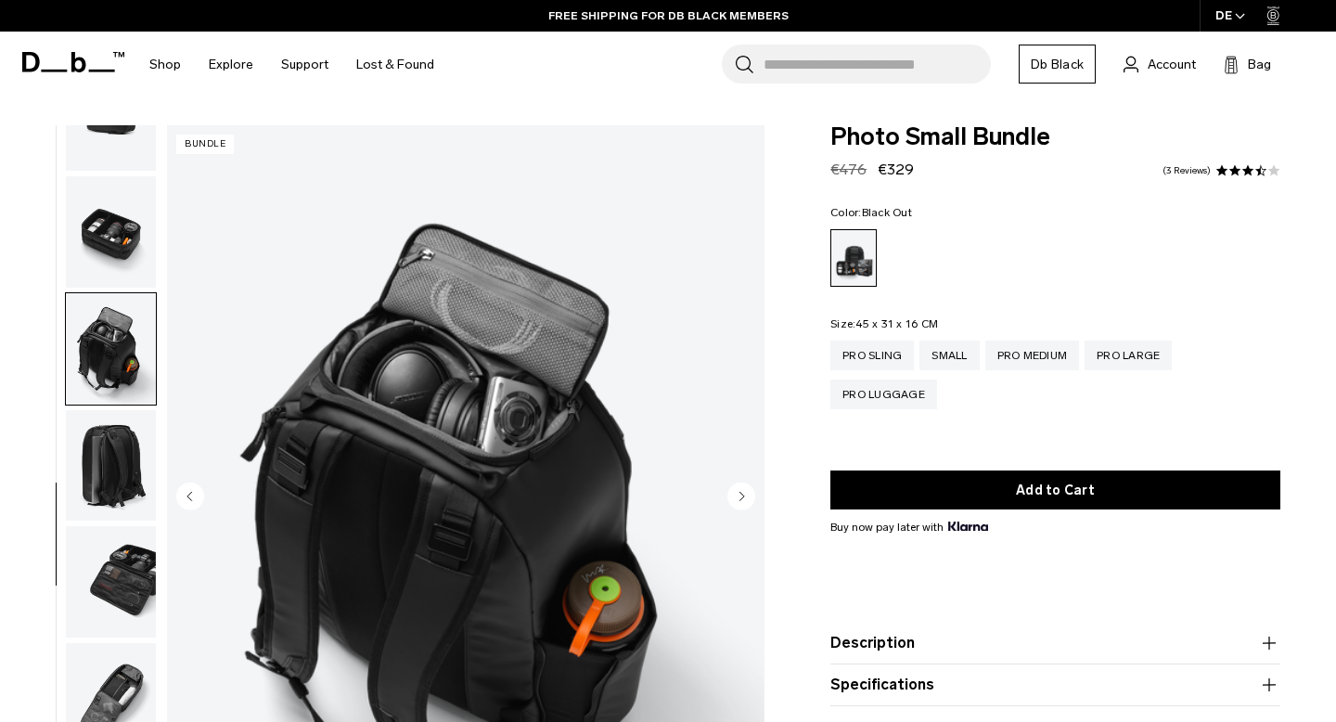
scroll to position [418, 0]
click at [109, 498] on img "button" at bounding box center [111, 464] width 90 height 111
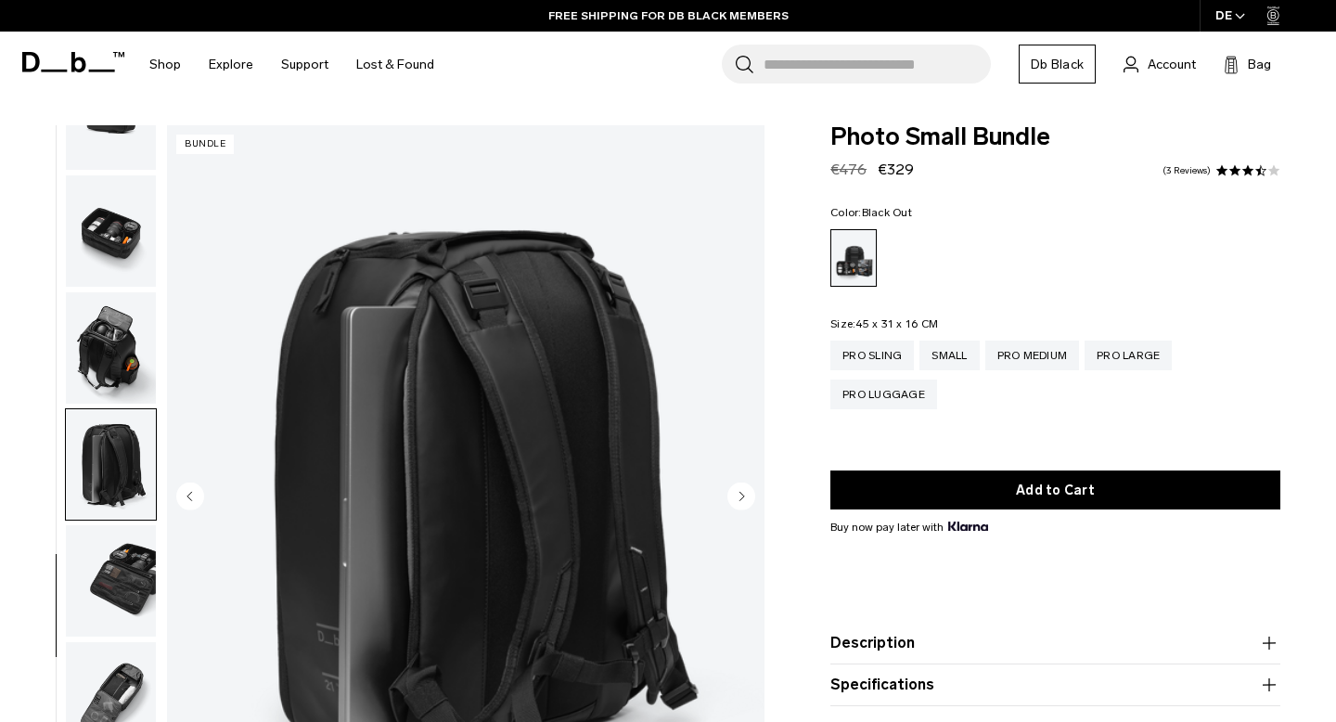
click at [112, 567] on img "button" at bounding box center [111, 580] width 90 height 111
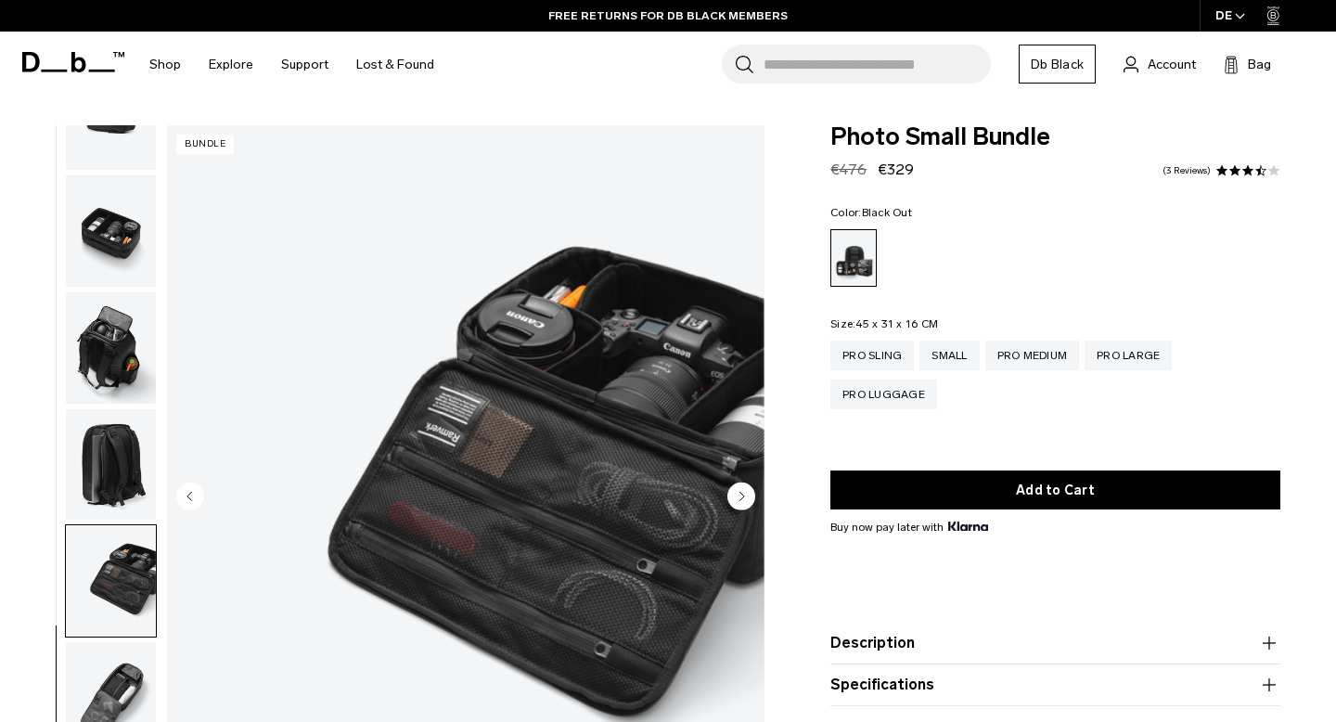
click at [112, 691] on img "button" at bounding box center [111, 697] width 90 height 111
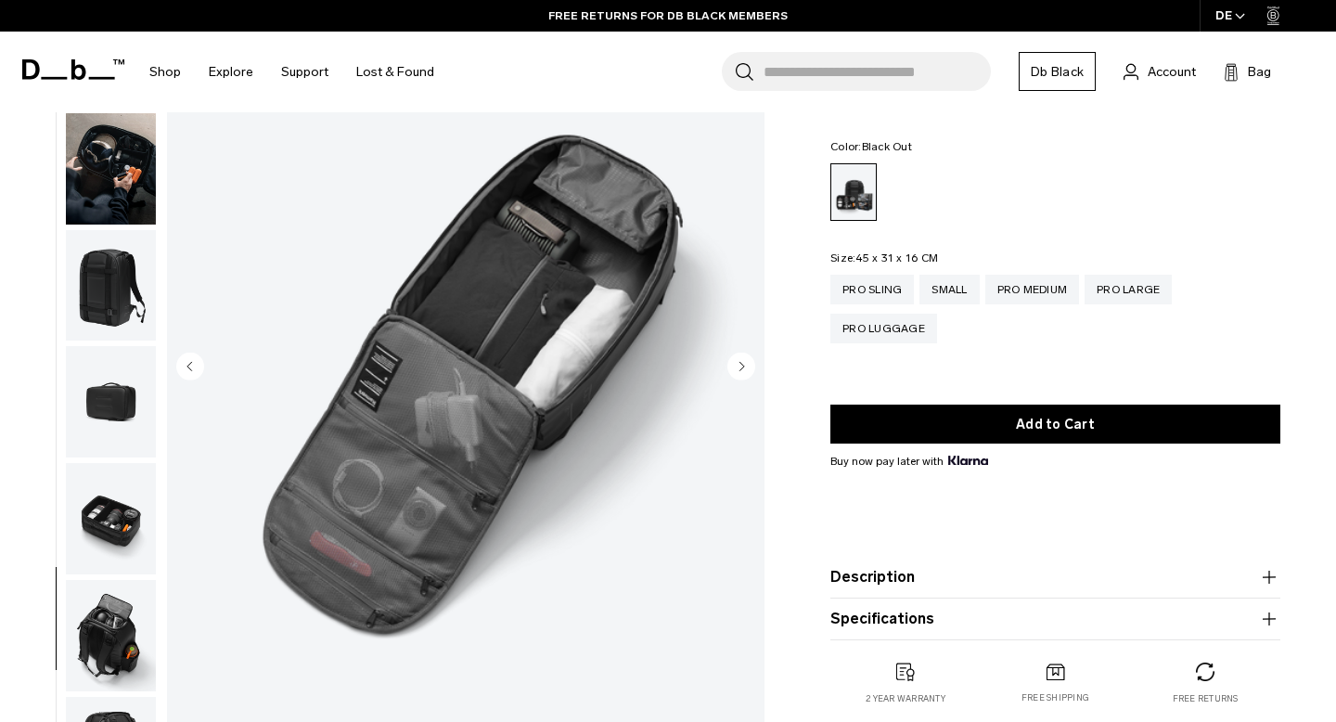
scroll to position [0, 0]
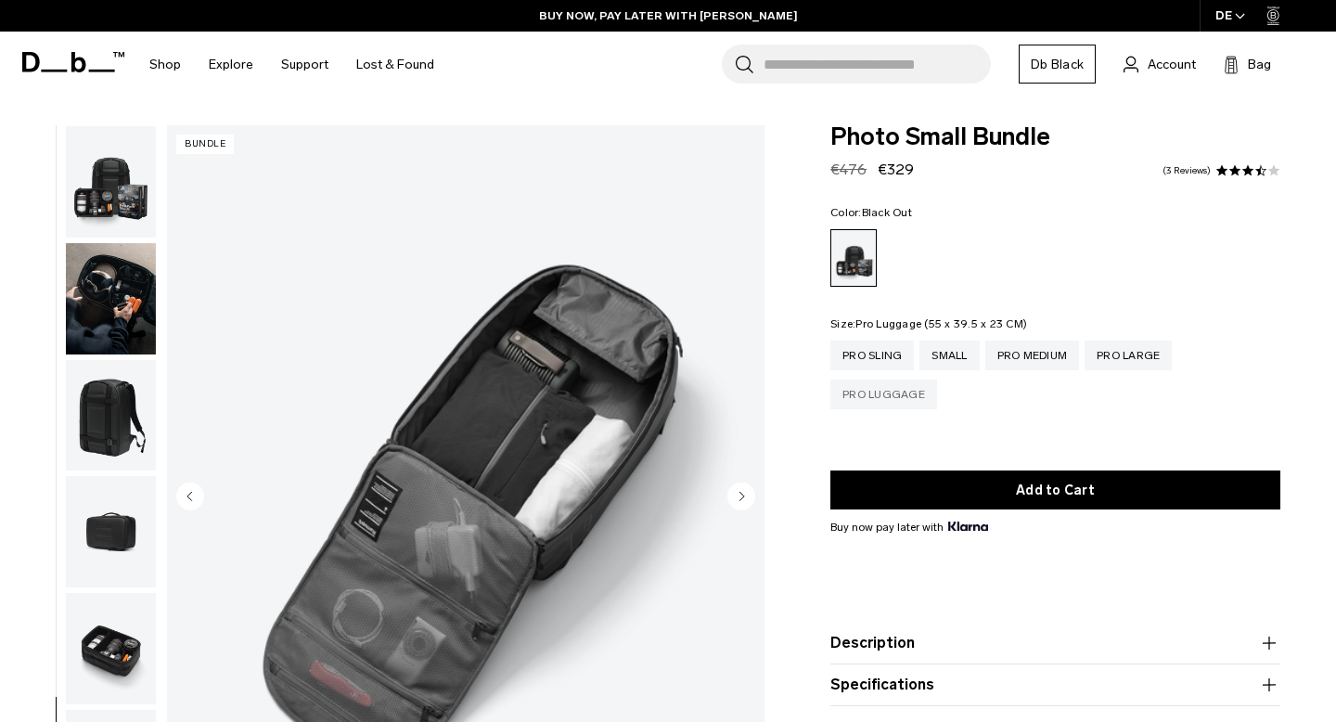
click at [868, 393] on div "Pro Luggage" at bounding box center [884, 395] width 107 height 30
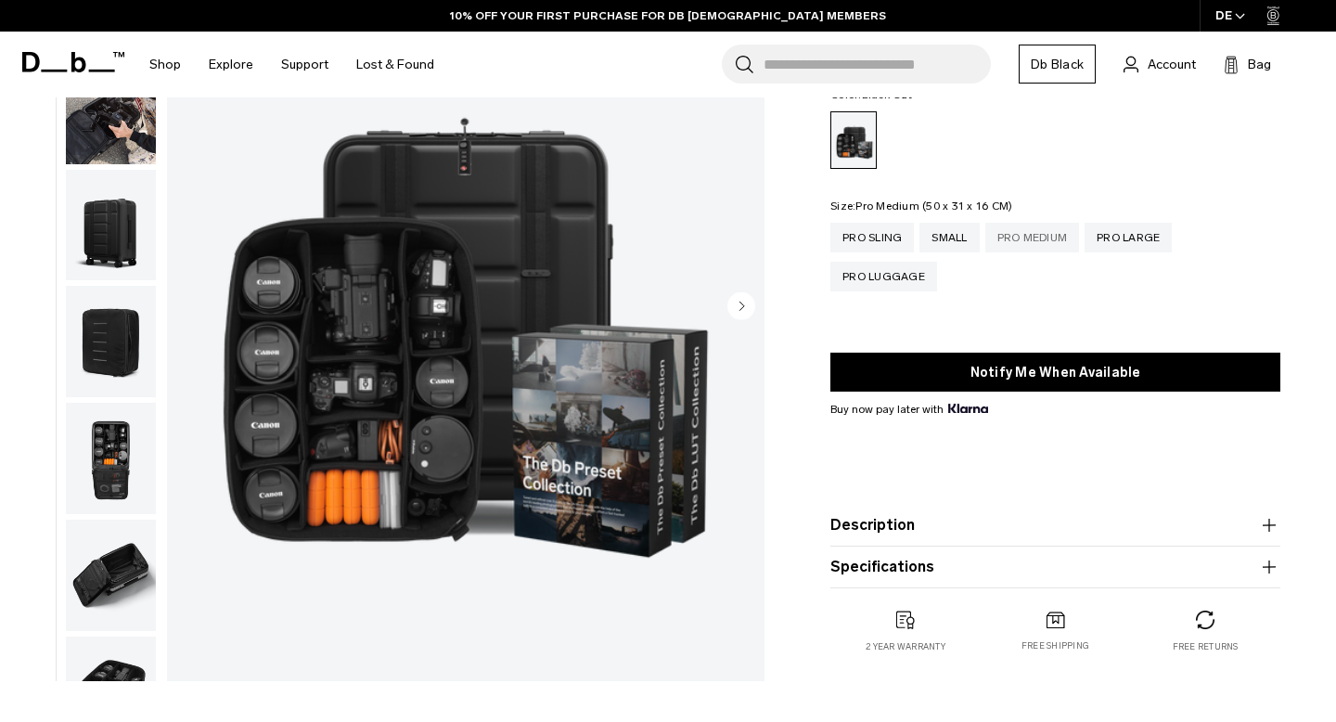
click at [1056, 241] on div "Pro Medium" at bounding box center [1033, 238] width 95 height 30
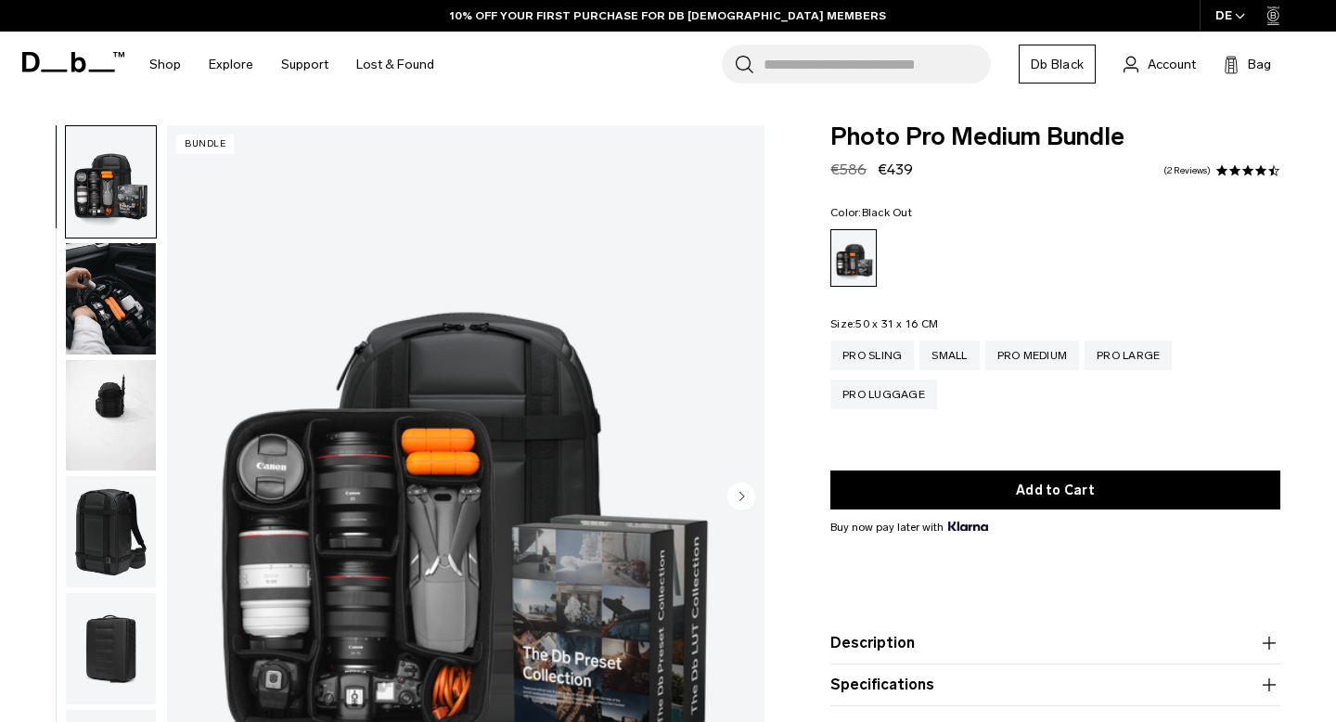
click at [952, 339] on fieldset "Size: 50 x 31 x 16 CM Out of stock Pro Sling Small Pro Medium Pro Large Pro Lug…" at bounding box center [1056, 377] width 450 height 118
click at [952, 353] on div "Small" at bounding box center [949, 356] width 59 height 30
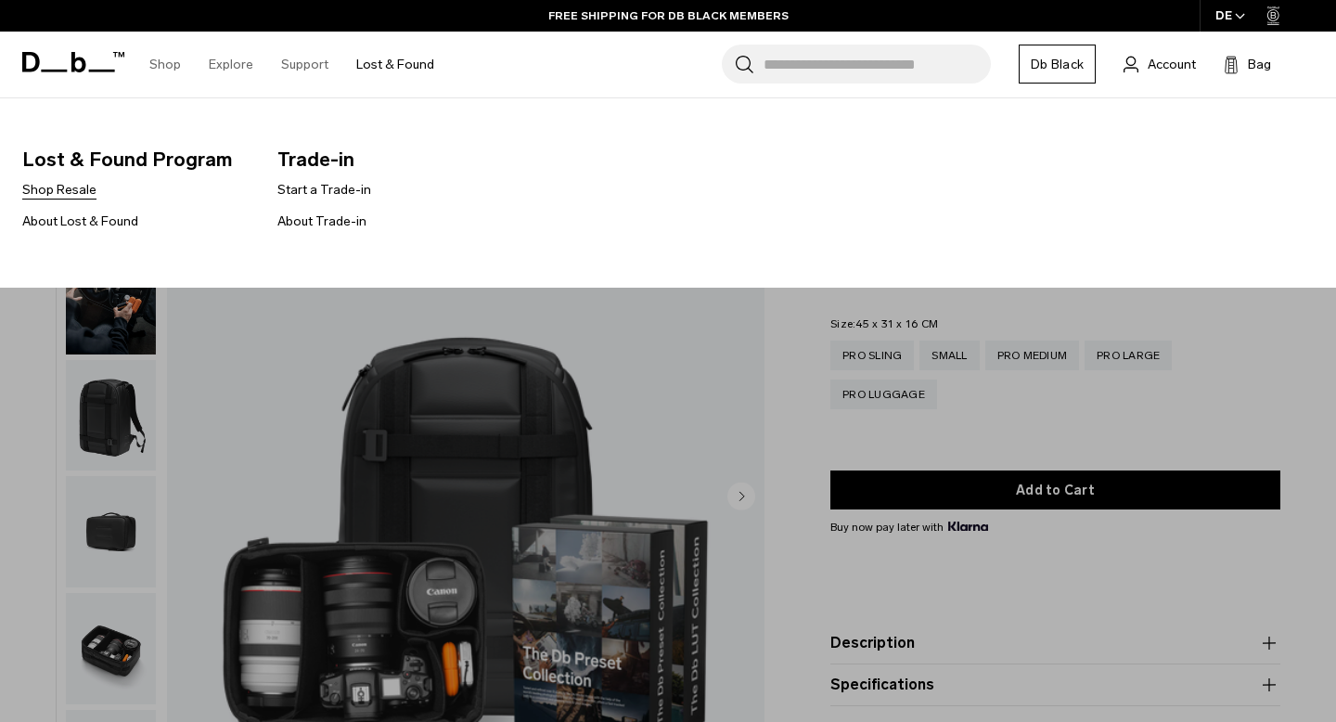
click at [65, 195] on link "Shop Resale" at bounding box center [59, 189] width 74 height 19
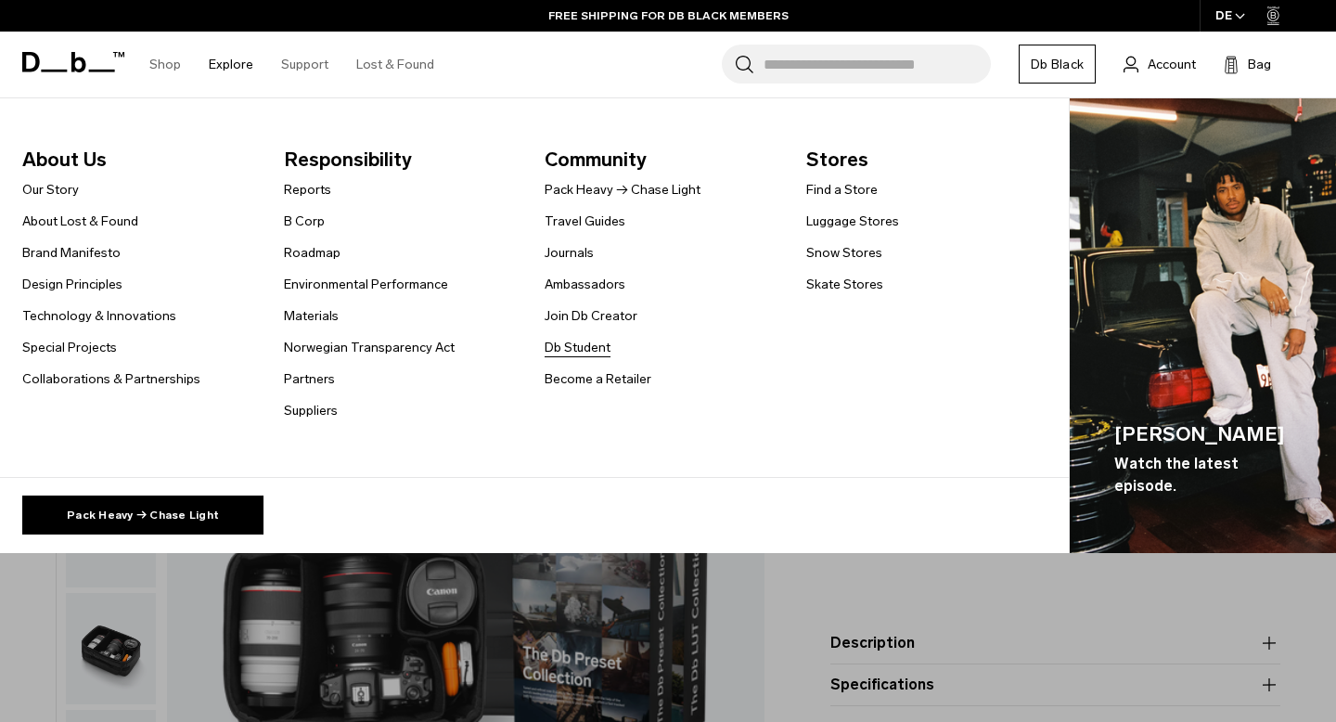
click at [590, 348] on link "Db Student" at bounding box center [578, 347] width 66 height 19
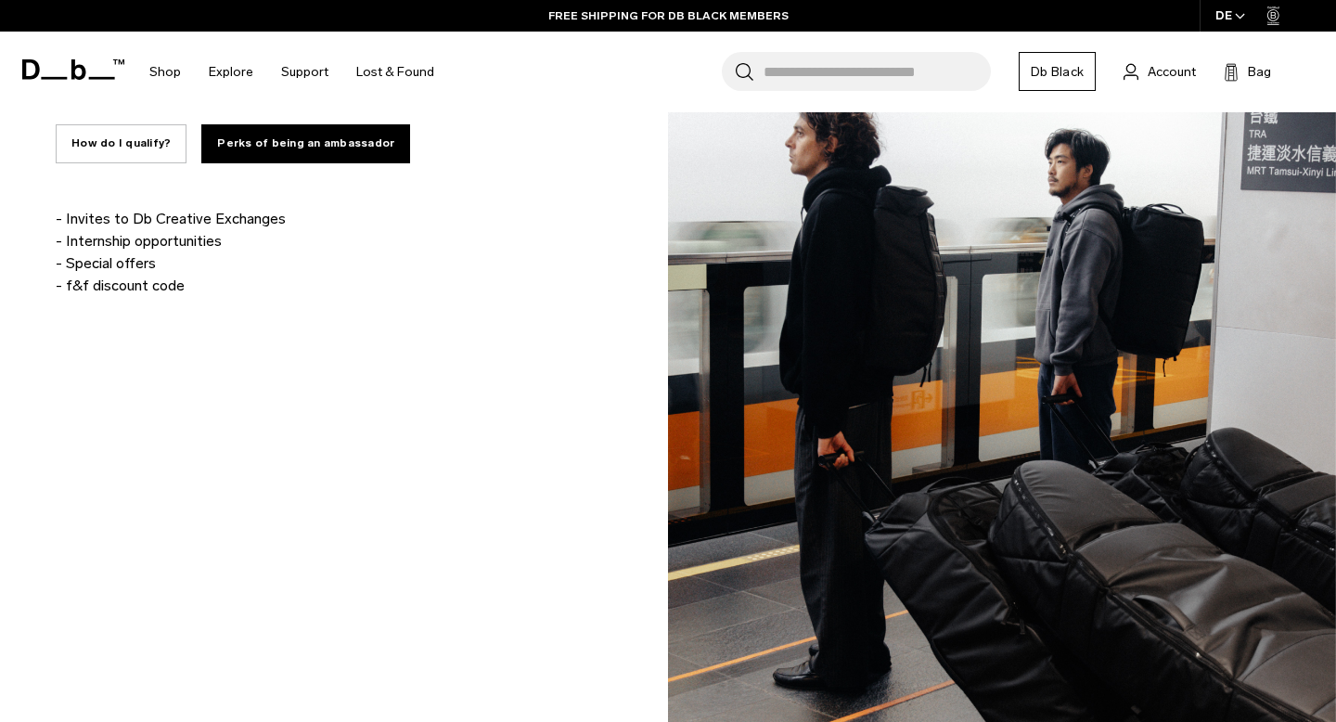
scroll to position [92, 0]
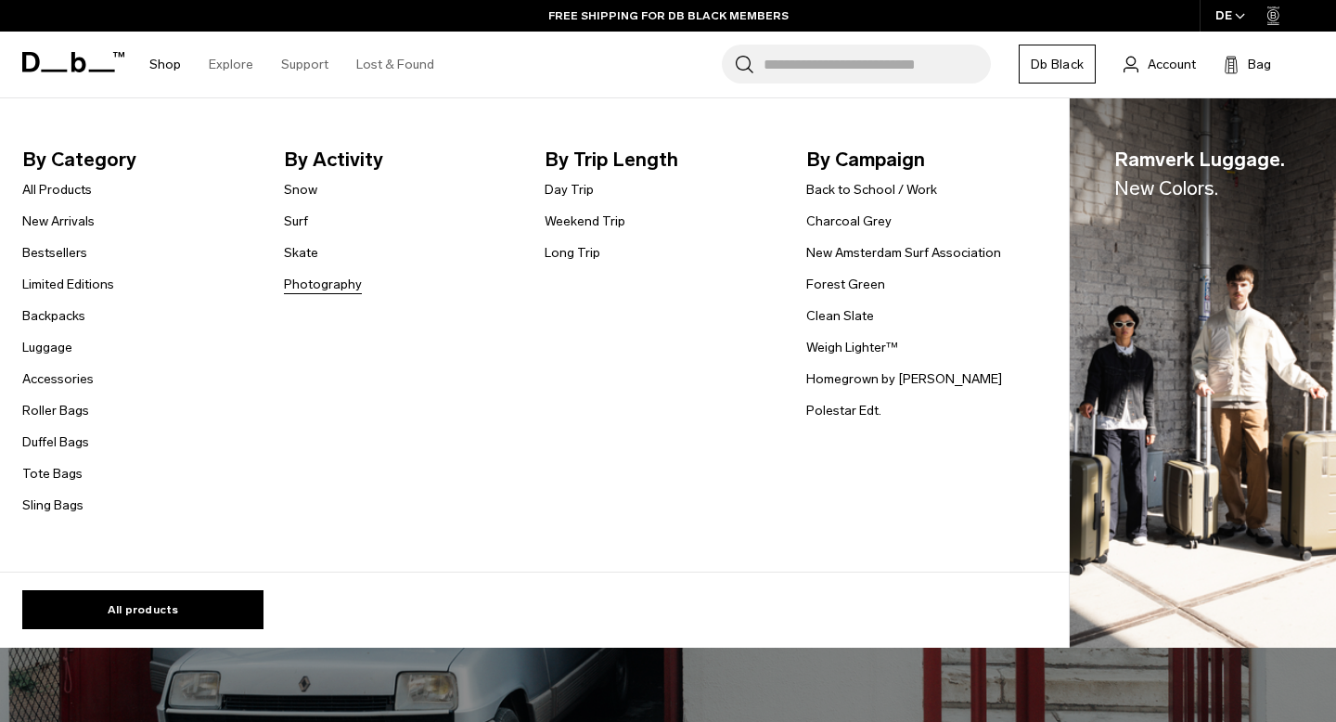
click at [305, 282] on link "Photography" at bounding box center [323, 284] width 78 height 19
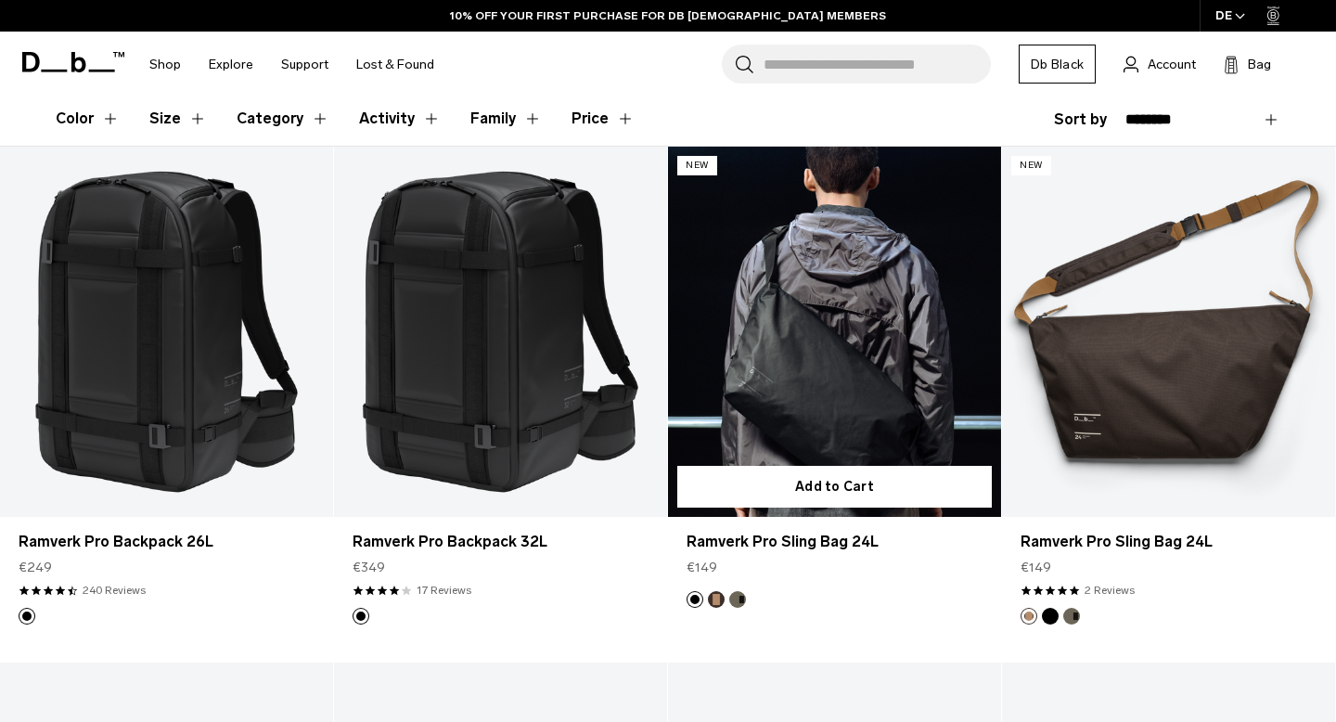
scroll to position [320, 0]
